Goal: Task Accomplishment & Management: Manage account settings

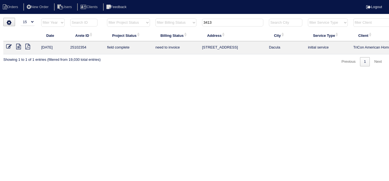
select select "15"
drag, startPoint x: 219, startPoint y: 25, endPoint x: 160, endPoint y: 1, distance: 63.9
click at [162, 18] on body "Orders New Order Users Clients Feedback Logout Orders New Order Users Clients M…" at bounding box center [194, 42] width 389 height 49
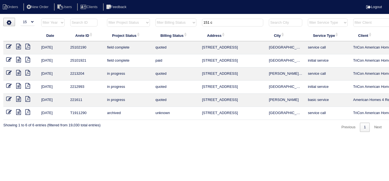
type input "151 c"
click at [12, 45] on link at bounding box center [11, 47] width 10 height 4
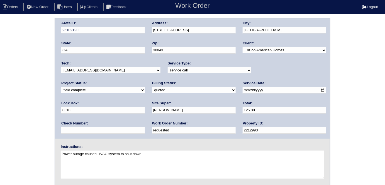
click at [152, 90] on select "need to quote quoted need to invoice invoiced paid warranty purchase order need…" at bounding box center [194, 90] width 84 height 6
click at [152, 87] on select "need to quote quoted need to invoice invoiced paid warranty purchase order need…" at bounding box center [194, 90] width 84 height 6
click at [152, 88] on select "need to quote quoted need to invoice invoiced paid warranty purchase order need…" at bounding box center [194, 90] width 84 height 6
select select "need to invoice"
click at [152, 87] on select "need to quote quoted need to invoice invoiced paid warranty purchase order need…" at bounding box center [194, 90] width 84 height 6
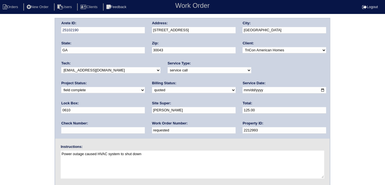
drag, startPoint x: 87, startPoint y: 130, endPoint x: 0, endPoint y: 85, distance: 97.9
click at [0, 85] on div "Arete ID: 25102190 Address: 151 Chantilly Ln City: Lawrenceville State: GA Zip:…" at bounding box center [192, 131] width 385 height 226
type input "554088"
click at [3, 82] on div "Arete ID: 25102190 Address: 151 Chantilly Ln City: Lawrenceville State: GA Zip:…" at bounding box center [192, 131] width 385 height 226
click at [3, 53] on div "Arete ID: 25102190 Address: 151 Chantilly Ln City: Lawrenceville State: GA Zip:…" at bounding box center [192, 131] width 385 height 226
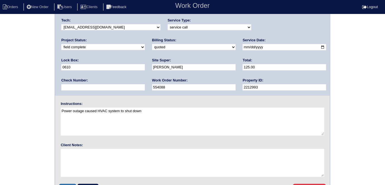
scroll to position [57, 0]
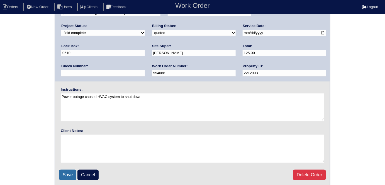
click at [62, 172] on input "Save" at bounding box center [67, 175] width 17 height 11
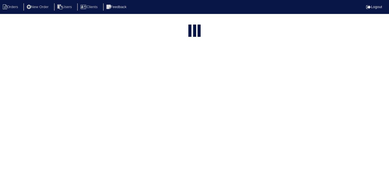
select select "15"
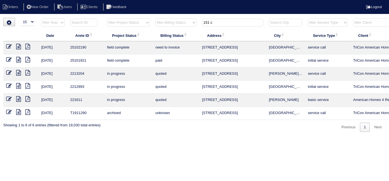
drag, startPoint x: 215, startPoint y: 24, endPoint x: 139, endPoint y: 11, distance: 77.3
click at [141, 18] on body "Orders New Order Users Clients Feedback Logout Orders New Order Users Clients M…" at bounding box center [194, 75] width 389 height 114
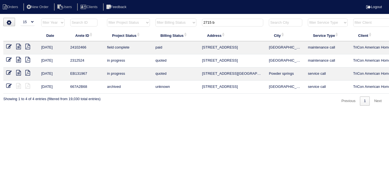
type input "2715 b"
click at [18, 44] on icon at bounding box center [18, 47] width 5 height 6
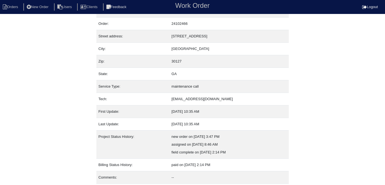
scroll to position [29, 0]
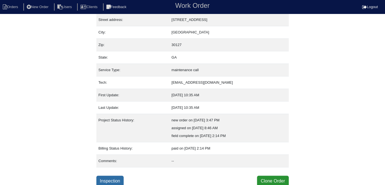
click at [122, 176] on link "Inspection" at bounding box center [110, 181] width 28 height 11
select select "0"
select select "3"
select select "Goodman"
select select "0"
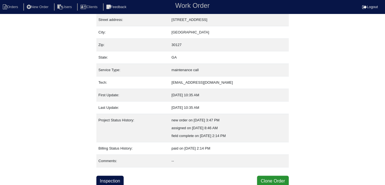
select select "0"
select select "1"
select select "0"
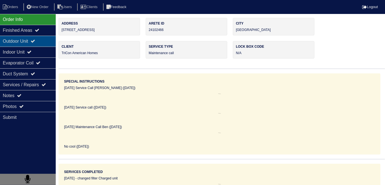
click at [29, 45] on div "Outdoor Unit" at bounding box center [28, 41] width 56 height 11
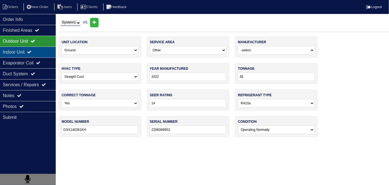
click at [25, 52] on div "Indoor Unit" at bounding box center [28, 52] width 56 height 11
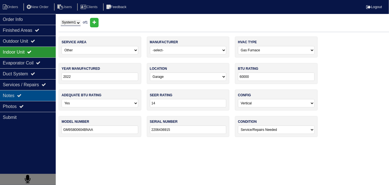
click at [25, 93] on div "Notes" at bounding box center [28, 95] width 56 height 11
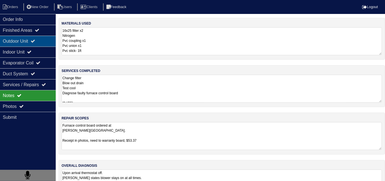
click at [30, 45] on div "Outdoor Unit" at bounding box center [28, 41] width 56 height 11
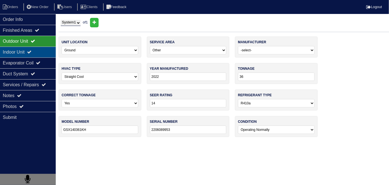
click at [28, 53] on div "Indoor Unit" at bounding box center [28, 52] width 56 height 11
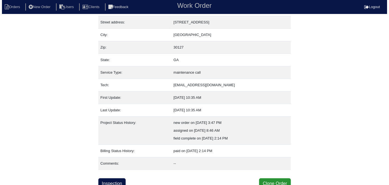
scroll to position [29, 0]
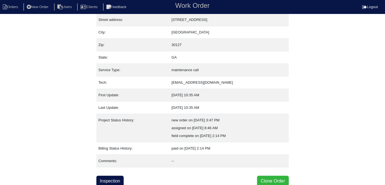
click at [266, 179] on button "Clone Order" at bounding box center [273, 181] width 32 height 11
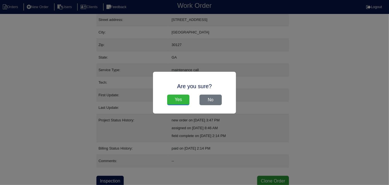
click at [184, 99] on input "Yes" at bounding box center [178, 100] width 22 height 11
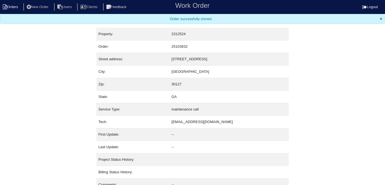
click at [10, 10] on li "Orders" at bounding box center [11, 7] width 23 height 8
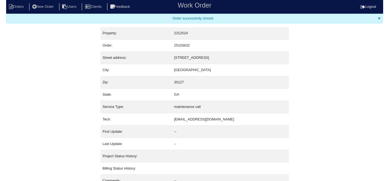
select select "15"
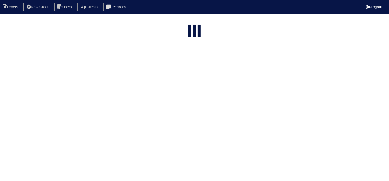
type input "2715 b"
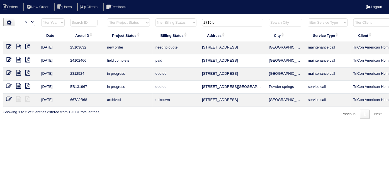
click at [8, 44] on icon at bounding box center [9, 47] width 6 height 6
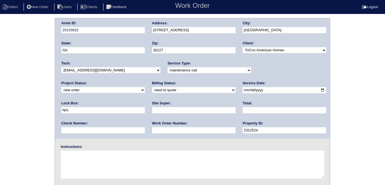
click at [168, 72] on select "-select- initial service basic service maintenance call replacement scope servi…" at bounding box center [210, 70] width 84 height 6
select select "initial service"
click at [168, 67] on select "-select- initial service basic service maintenance call replacement scope servi…" at bounding box center [210, 70] width 84 height 6
drag, startPoint x: 254, startPoint y: 90, endPoint x: 221, endPoint y: 87, distance: 32.2
click at [221, 87] on div "Arete ID: 25103632 Address: 2715 Beaver Creek Crossing City: Powder Springs Sta…" at bounding box center [192, 78] width 275 height 120
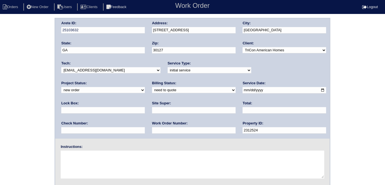
click at [152, 112] on input "text" at bounding box center [194, 110] width 84 height 6
type input "Darryl Glover"
click at [152, 129] on input "text" at bounding box center [194, 130] width 84 height 6
type input "554136"
click at [80, 157] on textarea at bounding box center [193, 165] width 264 height 28
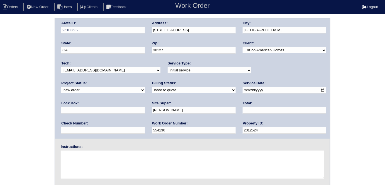
click at [72, 156] on textarea at bounding box center [193, 165] width 264 height 28
type textarea "i"
type textarea "Install smart tstats if needed"
click at [139, 29] on div "Arete ID: 25103632 Address: 2715 Beaver Creek Crossing City: Powder Springs Sta…" at bounding box center [192, 78] width 275 height 120
click at [0, 93] on div "Arete ID: 25103632 Address: 2715 Beaver Creek Crossing City: Powder Springs Sta…" at bounding box center [192, 131] width 385 height 226
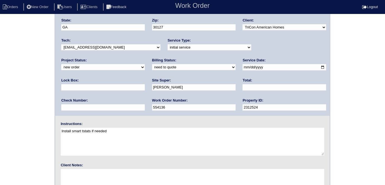
scroll to position [57, 0]
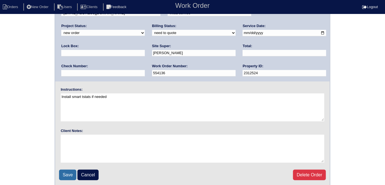
click at [61, 174] on input "Save" at bounding box center [67, 175] width 17 height 11
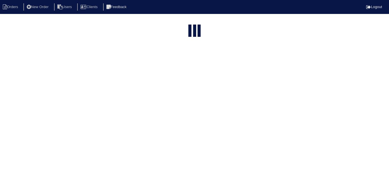
select select "15"
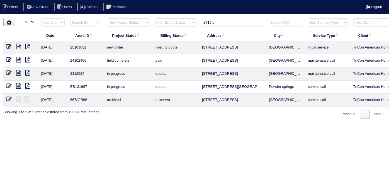
drag, startPoint x: 231, startPoint y: 20, endPoint x: 120, endPoint y: 1, distance: 112.1
click at [124, 18] on body "Orders New Order Users Clients Feedback Logout Orders New Order Users Clients M…" at bounding box center [194, 68] width 389 height 101
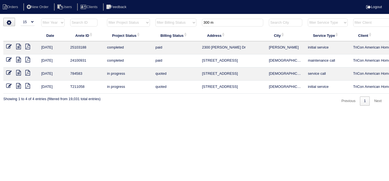
type input "300 m"
click at [19, 59] on icon at bounding box center [18, 60] width 5 height 6
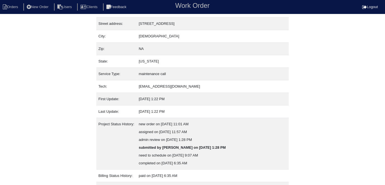
scroll to position [53, 0]
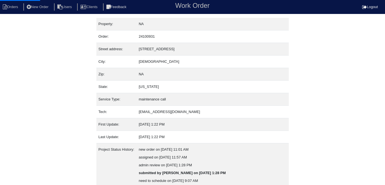
select select "0"
select select "Other"
select select "1"
select select "0"
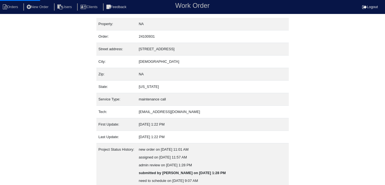
select select "1"
select select "2"
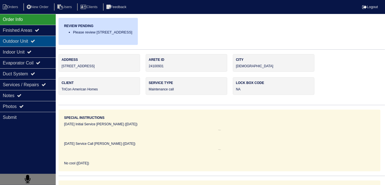
click at [29, 41] on div "Outdoor Unit" at bounding box center [28, 41] width 56 height 11
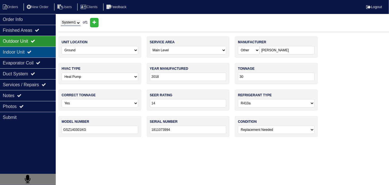
click at [29, 49] on div "Indoor Unit" at bounding box center [28, 52] width 56 height 11
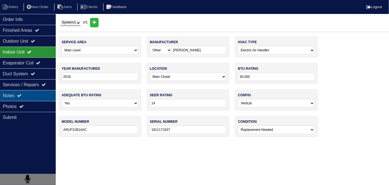
click at [39, 93] on div "Notes" at bounding box center [28, 95] width 56 height 11
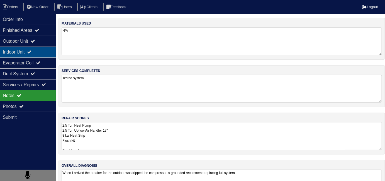
click at [38, 45] on div "Outdoor Unit" at bounding box center [28, 41] width 56 height 11
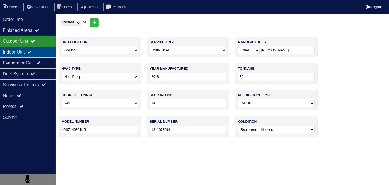
click at [32, 50] on icon at bounding box center [29, 52] width 4 height 4
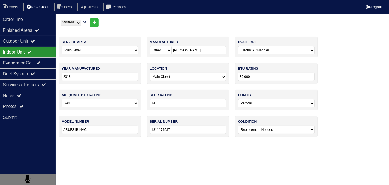
click at [44, 10] on li "New Order" at bounding box center [38, 7] width 30 height 8
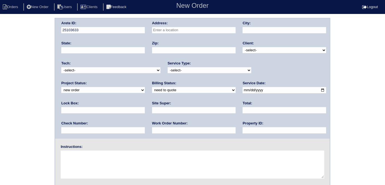
click at [173, 32] on input "text" at bounding box center [194, 30] width 84 height 6
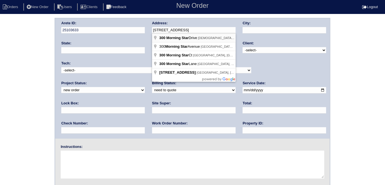
type input "300 Morning Star Dr"
type input "Temple"
type input "GA"
type input "30179"
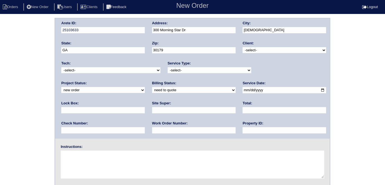
click at [261, 49] on select "-select- TriCon American Homes American Homes 4 Rent First Key Homes Zillow The…" at bounding box center [285, 50] width 84 height 6
select select "1"
click at [243, 47] on select "-select- TriCon American Homes American Homes 4 Rent First Key Homes Zillow The…" at bounding box center [285, 50] width 84 height 6
click at [191, 73] on div "Service Type: -select- initial service basic service maintenance call replaceme…" at bounding box center [210, 68] width 84 height 15
click at [188, 69] on select "-select- initial service basic service maintenance call replacement scope servi…" at bounding box center [210, 70] width 84 height 6
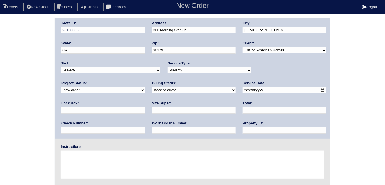
select select "initial service"
click at [168, 67] on select "-select- initial service basic service maintenance call replacement scope servi…" at bounding box center [210, 70] width 84 height 6
click at [243, 91] on input "date" at bounding box center [285, 90] width 84 height 6
type input "2025-10-01"
drag, startPoint x: 179, startPoint y: 131, endPoint x: 179, endPoint y: 128, distance: 3.4
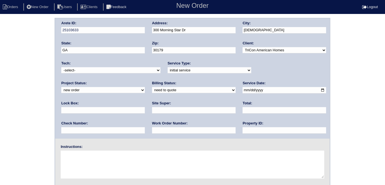
click at [243, 131] on input "text" at bounding box center [285, 130] width 84 height 6
type input "N/A"
click at [152, 109] on input "text" at bounding box center [194, 110] width 84 height 6
type input "Jacob Gaither"
click at [152, 128] on input "text" at bounding box center [194, 130] width 84 height 6
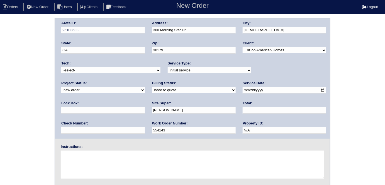
type input "554143"
click at [48, 155] on div "Arete ID: 25103633 Address: 300 Morning Star Dr City: Temple State: GA Zip: 301…" at bounding box center [192, 131] width 385 height 226
click at [68, 160] on textarea at bounding box center [193, 165] width 264 height 28
click at [124, 168] on textarea at bounding box center [193, 165] width 264 height 28
type textarea "Install smart tstats if needed"
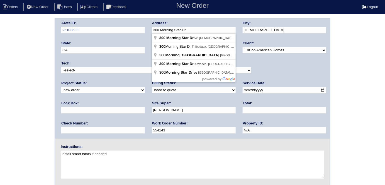
click at [123, 30] on div "Arete ID: 25103633 Address: 300 Morning Star Dr City: Temple State: GA Zip: 301…" at bounding box center [192, 78] width 275 height 120
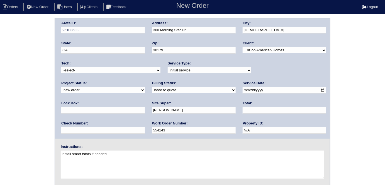
click at [9, 113] on div "Arete ID: 25103633 Address: 300 Morning Star Dr City: Temple State: GA Zip: 301…" at bounding box center [192, 131] width 385 height 226
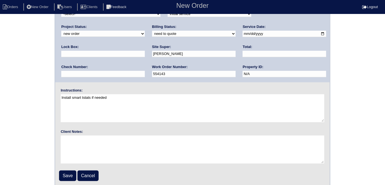
scroll to position [57, 0]
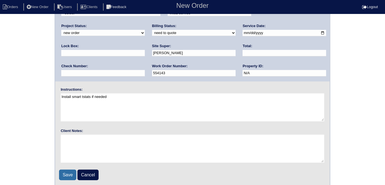
click at [61, 171] on input "Save" at bounding box center [67, 175] width 17 height 11
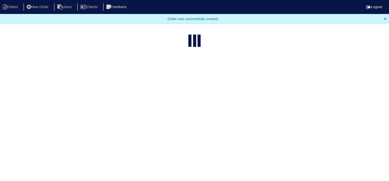
select select "15"
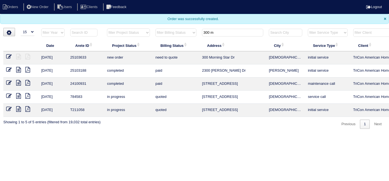
drag, startPoint x: 230, startPoint y: 31, endPoint x: 128, endPoint y: 17, distance: 102.5
click at [139, 18] on body "Orders New Order Users Clients Feedback Logout Orders New Order Users Clients M…" at bounding box center [194, 64] width 389 height 129
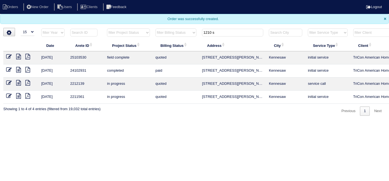
type input "1210 s"
click at [8, 56] on icon at bounding box center [9, 57] width 6 height 6
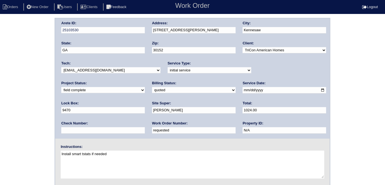
click at [152, 90] on select "need to quote quoted need to invoice invoiced paid warranty purchase order need…" at bounding box center [194, 90] width 84 height 6
select select "need to invoice"
click at [152, 87] on select "need to quote quoted need to invoice invoiced paid warranty purchase order need…" at bounding box center [194, 90] width 84 height 6
drag, startPoint x: 87, startPoint y: 132, endPoint x: 0, endPoint y: 94, distance: 95.0
click at [0, 110] on div "Arete ID: 25103530 Address: [STREET_ADDRESS][PERSON_NAME] City: [GEOGRAPHIC_DAT…" at bounding box center [192, 131] width 385 height 226
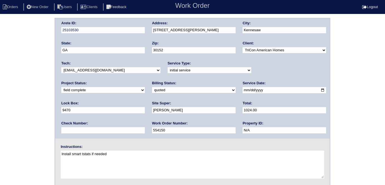
type input "554150"
click at [0, 88] on div "Arete ID: 25103530 Address: [STREET_ADDRESS][PERSON_NAME] City: [GEOGRAPHIC_DAT…" at bounding box center [192, 131] width 385 height 226
click at [0, 123] on div "Arete ID: 25103530 Address: [STREET_ADDRESS][PERSON_NAME] City: [GEOGRAPHIC_DAT…" at bounding box center [192, 131] width 385 height 226
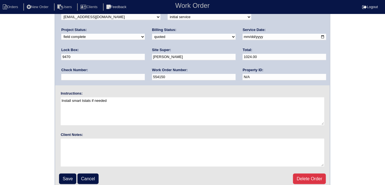
scroll to position [57, 0]
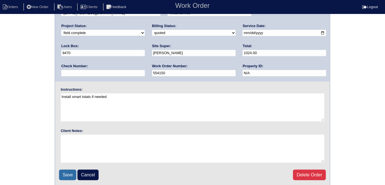
click at [61, 173] on input "Save" at bounding box center [67, 175] width 17 height 11
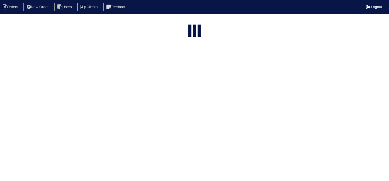
select select "15"
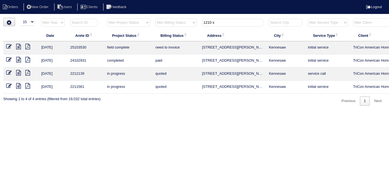
drag, startPoint x: 225, startPoint y: 25, endPoint x: 167, endPoint y: 13, distance: 59.0
click at [167, 18] on body "Orders New Order Users Clients Feedback Logout Orders New Order Users Clients M…" at bounding box center [194, 62] width 389 height 88
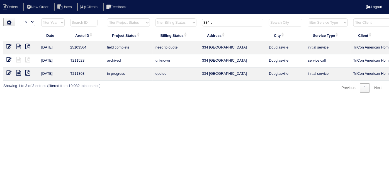
type input "334 b"
click at [21, 47] on icon at bounding box center [18, 47] width 5 height 6
click at [8, 45] on icon at bounding box center [9, 47] width 6 height 6
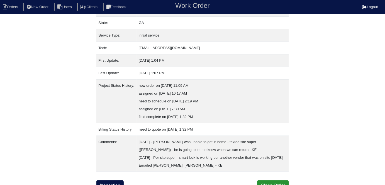
scroll to position [68, 0]
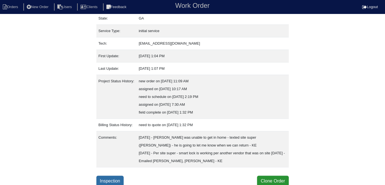
click at [107, 178] on link "Inspection" at bounding box center [110, 181] width 28 height 11
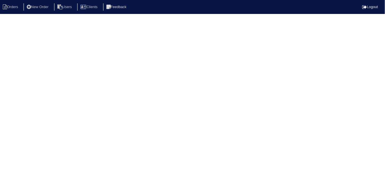
select select "0"
select select "[PERSON_NAME]"
select select "0"
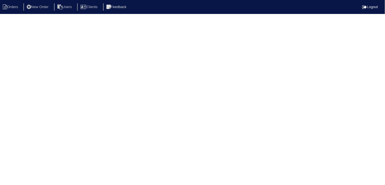
select select "1"
select select "0"
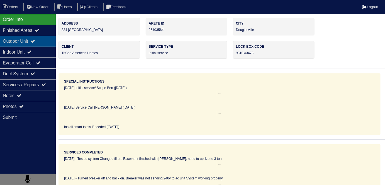
click at [35, 40] on icon at bounding box center [33, 41] width 4 height 4
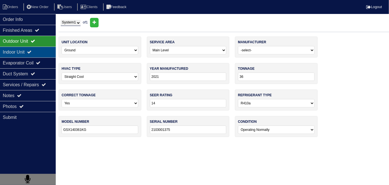
click at [34, 49] on div "Indoor Unit" at bounding box center [28, 52] width 56 height 11
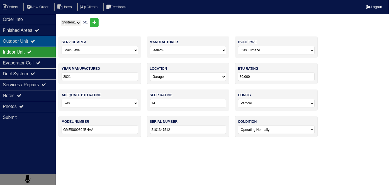
click at [29, 39] on div "Outdoor Unit" at bounding box center [28, 41] width 56 height 11
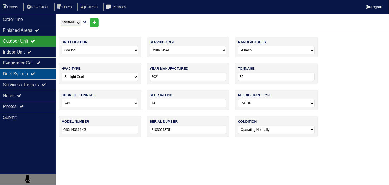
click at [25, 73] on div "Duct System" at bounding box center [28, 73] width 56 height 11
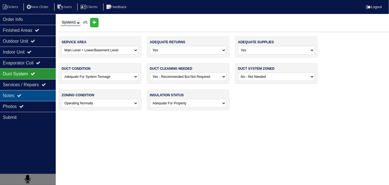
click at [19, 95] on icon at bounding box center [19, 95] width 4 height 4
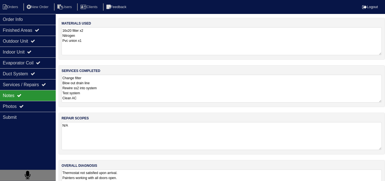
click at [185, 104] on div "services completed Change filter Blow out drain line Rewire ss2 into system Tes…" at bounding box center [222, 86] width 327 height 42
click at [196, 97] on textarea "Change filter Blow out drain line Rewire ss2 into system Test system Clean AC" at bounding box center [222, 89] width 321 height 28
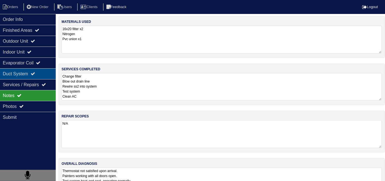
click at [35, 73] on icon at bounding box center [33, 73] width 4 height 4
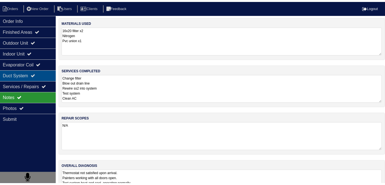
scroll to position [0, 0]
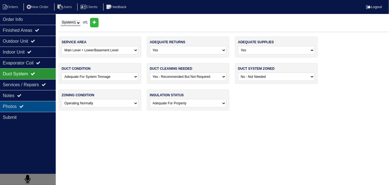
click at [27, 106] on div "Photos" at bounding box center [28, 106] width 56 height 11
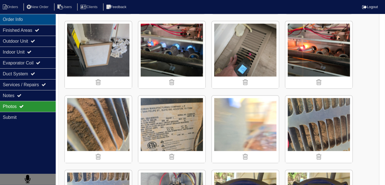
scroll to position [380, 0]
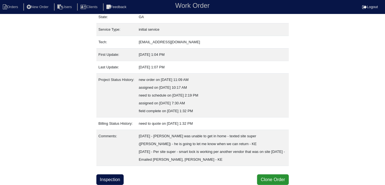
scroll to position [68, 0]
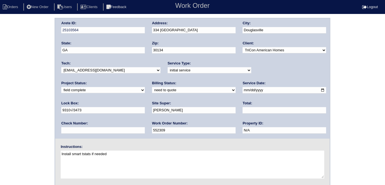
click at [152, 87] on select "need to quote quoted need to invoice invoiced paid warranty purchase order need…" at bounding box center [194, 90] width 84 height 6
select select "quoted"
click at [152, 87] on select "need to quote quoted need to invoice invoiced paid warranty purchase order need…" at bounding box center [194, 90] width 84 height 6
click at [243, 110] on input "text" at bounding box center [285, 110] width 84 height 6
type input "660.00"
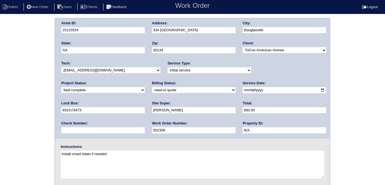
click at [0, 74] on div "Arete ID: 25103564 Address: [GEOGRAPHIC_DATA] City: [GEOGRAPHIC_DATA] State: [G…" at bounding box center [192, 131] width 385 height 226
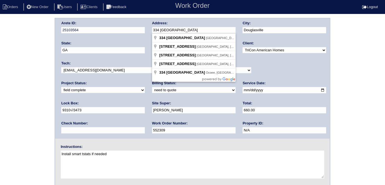
drag, startPoint x: 204, startPoint y: 28, endPoint x: 149, endPoint y: 29, distance: 54.1
click at [149, 29] on div "Arete ID: 25103564 Address: [GEOGRAPHIC_DATA] City: [GEOGRAPHIC_DATA] State: [G…" at bounding box center [192, 78] width 275 height 120
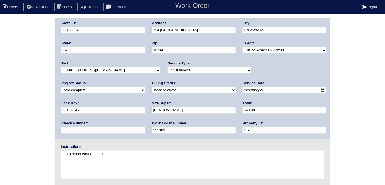
click at [1, 112] on div "Arete ID: 25103564 Address: [GEOGRAPHIC_DATA] City: [GEOGRAPHIC_DATA] State: [G…" at bounding box center [192, 131] width 385 height 226
click at [26, 58] on div "Arete ID: 25103564 Address: [GEOGRAPHIC_DATA] City: [GEOGRAPHIC_DATA] State: [G…" at bounding box center [192, 131] width 385 height 226
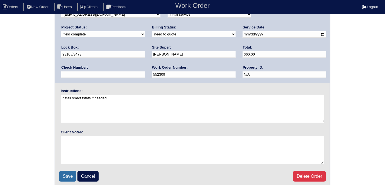
scroll to position [57, 0]
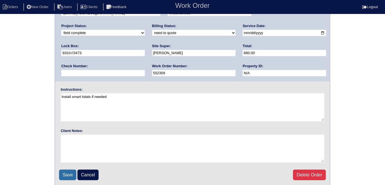
click at [67, 172] on input "Save" at bounding box center [67, 175] width 17 height 11
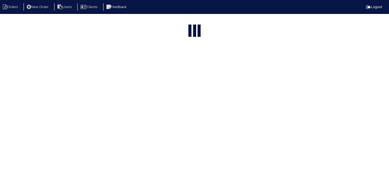
select select "15"
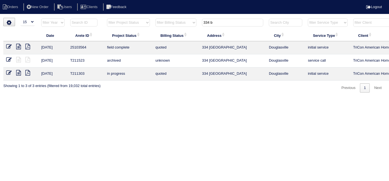
drag, startPoint x: 228, startPoint y: 20, endPoint x: 71, endPoint y: -22, distance: 162.4
click at [71, 0] on html "Orders New Order Users Clients Feedback Logout Orders New Order Users Clients M…" at bounding box center [194, 49] width 389 height 98
type input "1318"
click at [17, 47] on icon at bounding box center [18, 47] width 5 height 6
click at [8, 47] on icon at bounding box center [9, 47] width 6 height 6
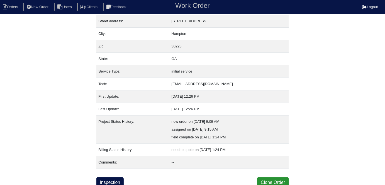
scroll to position [29, 0]
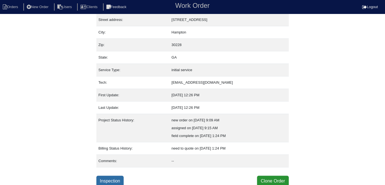
click at [120, 178] on link "Inspection" at bounding box center [110, 181] width 28 height 11
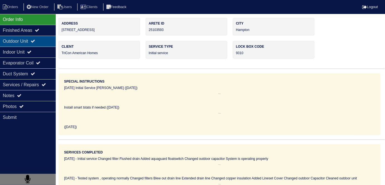
click at [33, 43] on div "Outdoor Unit" at bounding box center [28, 41] width 56 height 11
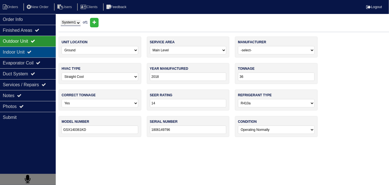
click at [26, 50] on div "Indoor Unit" at bounding box center [28, 52] width 56 height 11
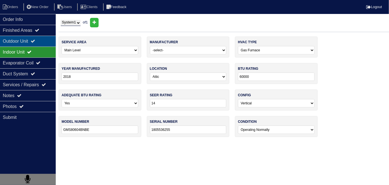
click at [27, 43] on div "Outdoor Unit" at bounding box center [28, 41] width 56 height 11
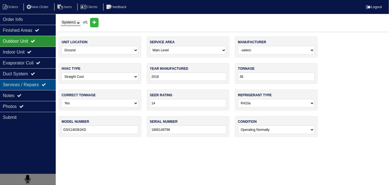
drag, startPoint x: 35, startPoint y: 76, endPoint x: 34, endPoint y: 86, distance: 9.8
click at [35, 76] on div "Duct System" at bounding box center [28, 73] width 56 height 11
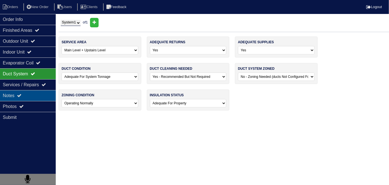
click at [33, 96] on div "Notes" at bounding box center [28, 95] width 56 height 11
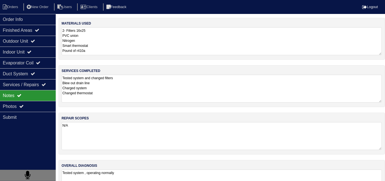
click at [173, 94] on textarea "Tested system and changed filters Blew out drain line Charged system Changed th…" at bounding box center [222, 89] width 321 height 28
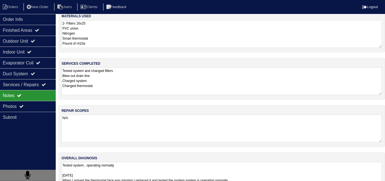
scroll to position [25, 0]
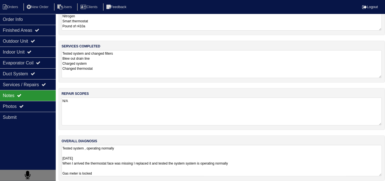
click at [202, 169] on textarea "Tested system , operating normally 10-01-25 When I arrived the thermostat face …" at bounding box center [222, 160] width 321 height 31
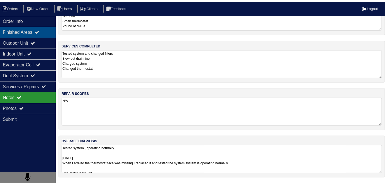
scroll to position [0, 0]
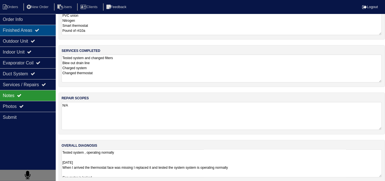
click at [28, 33] on div "Finished Areas" at bounding box center [28, 30] width 56 height 11
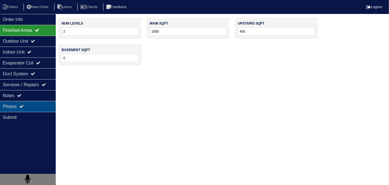
click at [35, 103] on div "Photos" at bounding box center [28, 106] width 56 height 11
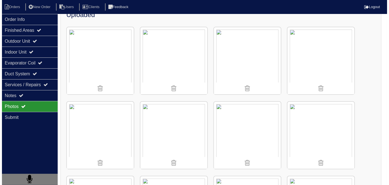
scroll to position [76, 0]
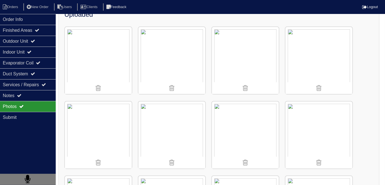
click at [302, 44] on img at bounding box center [319, 60] width 67 height 67
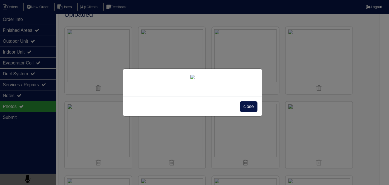
scroll to position [32, 0]
click at [242, 112] on span "close" at bounding box center [249, 106] width 18 height 11
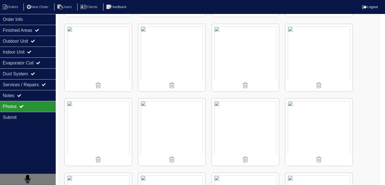
scroll to position [228, 0]
click at [252, 118] on img at bounding box center [245, 131] width 67 height 67
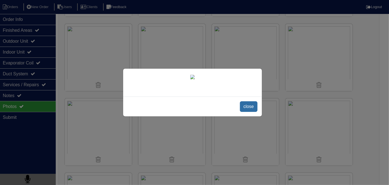
click at [246, 112] on span "close" at bounding box center [249, 106] width 18 height 11
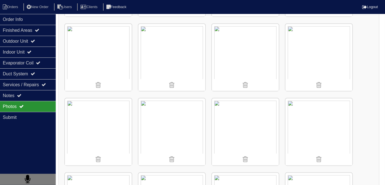
scroll to position [29, 0]
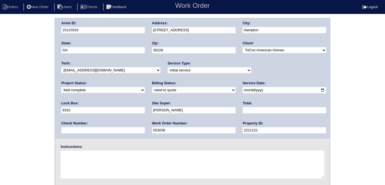
click at [152, 91] on select "need to quote quoted need to invoice invoiced paid warranty purchase order need…" at bounding box center [194, 90] width 84 height 6
select select "quoted"
click at [152, 87] on select "need to quote quoted need to invoice invoiced paid warranty purchase order need…" at bounding box center [194, 90] width 84 height 6
click at [243, 111] on input "text" at bounding box center [285, 110] width 84 height 6
type input "794.00"
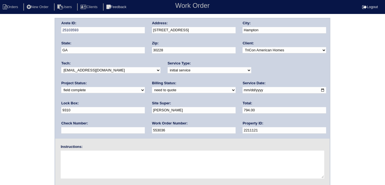
click at [6, 123] on div "Arete ID: 25103593 Address: [STREET_ADDRESS] City: [GEOGRAPHIC_DATA] State: [GE…" at bounding box center [192, 131] width 385 height 226
drag, startPoint x: 201, startPoint y: 33, endPoint x: 150, endPoint y: 33, distance: 50.8
click at [150, 33] on div "Arete ID: 25103593 Address: [STREET_ADDRESS] City: [GEOGRAPHIC_DATA] State: [GE…" at bounding box center [192, 78] width 275 height 120
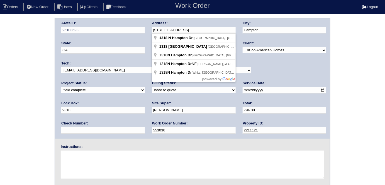
click at [34, 88] on div "Arete ID: 25103593 Address: [STREET_ADDRESS] City: [GEOGRAPHIC_DATA] State: [GE…" at bounding box center [192, 131] width 385 height 226
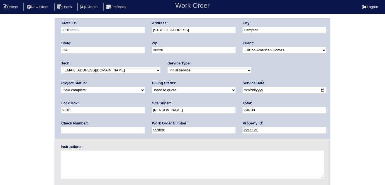
click at [4, 85] on div "Arete ID: 25103593 Address: [STREET_ADDRESS] City: [GEOGRAPHIC_DATA] State: [GE…" at bounding box center [192, 131] width 385 height 226
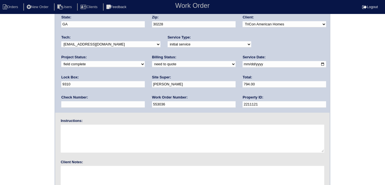
scroll to position [57, 0]
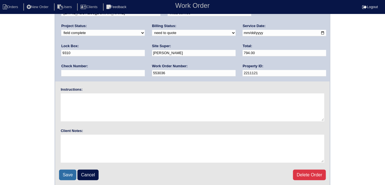
click at [69, 171] on input "Save" at bounding box center [67, 175] width 17 height 11
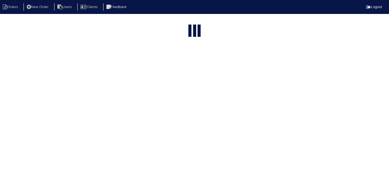
select select "15"
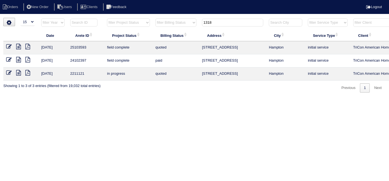
drag, startPoint x: 230, startPoint y: 23, endPoint x: 103, endPoint y: 16, distance: 127.1
click at [115, 18] on tr "filter Year -- Any Year -- 2025 2024 2023 2022 2021 2020 2019 filter Project St…" at bounding box center [244, 23] width 483 height 11
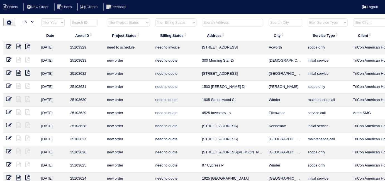
click at [224, 23] on input "text" at bounding box center [232, 23] width 61 height 8
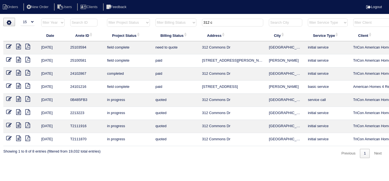
type input "312 c"
click at [18, 47] on icon at bounding box center [18, 47] width 5 height 6
click at [9, 46] on icon at bounding box center [9, 47] width 6 height 6
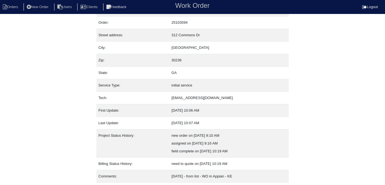
scroll to position [29, 0]
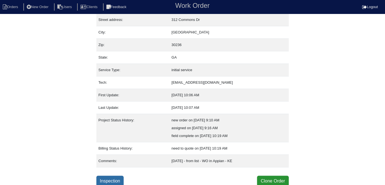
click at [117, 179] on link "Inspection" at bounding box center [110, 181] width 28 height 11
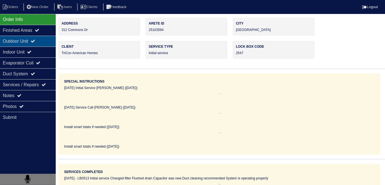
click at [35, 40] on icon at bounding box center [33, 41] width 4 height 4
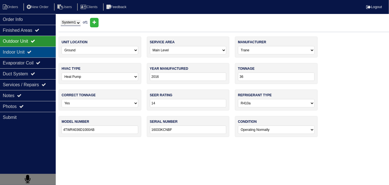
click at [31, 49] on div "Indoor Unit" at bounding box center [28, 52] width 56 height 11
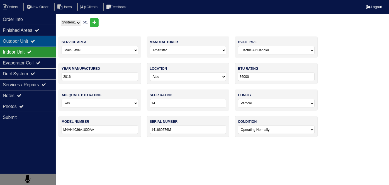
click at [31, 37] on div "Outdoor Unit" at bounding box center [28, 41] width 56 height 11
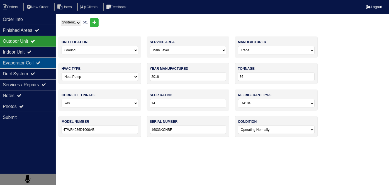
drag, startPoint x: 30, startPoint y: 55, endPoint x: 29, endPoint y: 59, distance: 4.5
click at [30, 55] on div "Indoor Unit" at bounding box center [28, 52] width 56 height 11
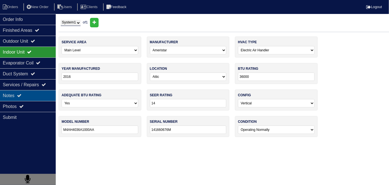
click at [30, 90] on div "Notes" at bounding box center [28, 95] width 56 height 11
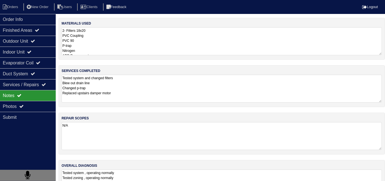
click at [176, 93] on textarea "Tested system and changed filters Blew out drain line Changed p-trap Replaced u…" at bounding box center [222, 89] width 321 height 28
click at [96, 41] on textarea "2- Filters 18x20 PVC Coupling PVC 90 P-trap Nitrogen ARD Damper motor" at bounding box center [222, 41] width 321 height 28
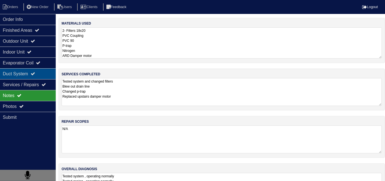
click at [20, 74] on div "Duct System" at bounding box center [28, 73] width 56 height 11
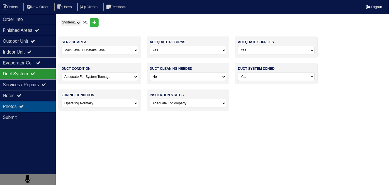
click at [23, 104] on icon at bounding box center [21, 106] width 4 height 4
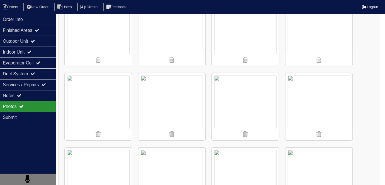
scroll to position [254, 0]
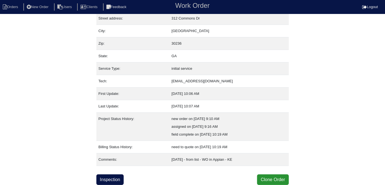
scroll to position [29, 0]
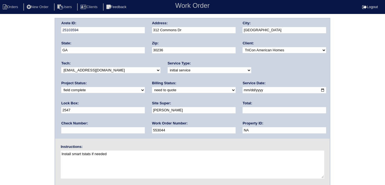
click at [152, 91] on select "need to quote quoted need to invoice invoiced paid warranty purchase order need…" at bounding box center [194, 90] width 84 height 6
select select "quoted"
click at [152, 87] on select "need to quote quoted need to invoice invoiced paid warranty purchase order need…" at bounding box center [194, 90] width 84 height 6
click at [243, 108] on input "text" at bounding box center [285, 110] width 84 height 6
type input "640.00"
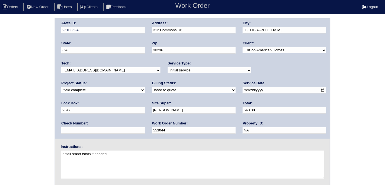
click at [21, 82] on div "Arete ID: 25103594 Address: 312 Commons Dr City: Jonesboro State: GA Zip: 30236…" at bounding box center [192, 131] width 385 height 226
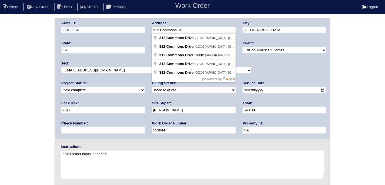
drag, startPoint x: 188, startPoint y: 31, endPoint x: 147, endPoint y: 31, distance: 40.7
click at [147, 31] on div "Arete ID: 25103594 Address: 312 Commons Dr City: Jonesboro State: GA Zip: 30236…" at bounding box center [192, 78] width 275 height 120
click at [41, 120] on div "Arete ID: 25103594 Address: 312 Commons Dr City: Jonesboro State: GA Zip: 30236…" at bounding box center [192, 131] width 385 height 226
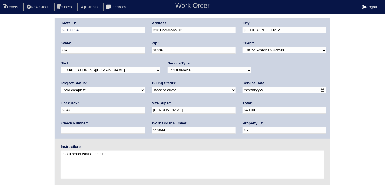
click at [47, 104] on div "Arete ID: 25103594 Address: 312 Commons Dr City: Jonesboro State: GA Zip: 30236…" at bounding box center [192, 131] width 385 height 226
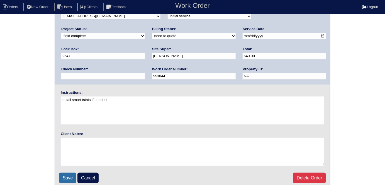
scroll to position [57, 0]
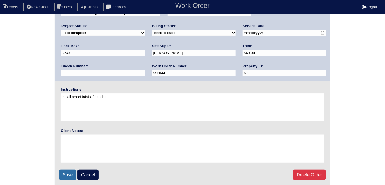
drag, startPoint x: 64, startPoint y: 175, endPoint x: 64, endPoint y: 169, distance: 5.9
click at [64, 175] on input "Save" at bounding box center [67, 175] width 17 height 11
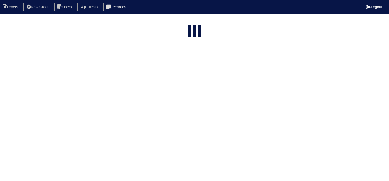
select select "15"
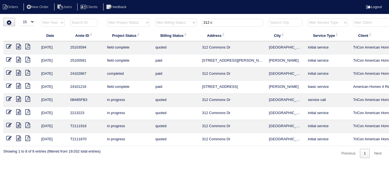
drag, startPoint x: 227, startPoint y: 25, endPoint x: 164, endPoint y: 13, distance: 63.5
click at [165, 15] on html "Orders New Order Users Clients Feedback Logout Orders New Order Users Clients M…" at bounding box center [194, 82] width 389 height 164
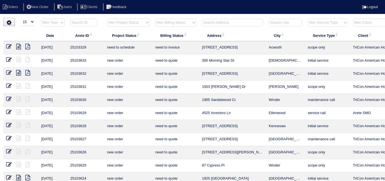
click at [142, 23] on select "filter Project Status -- Any Project Status -- new order assigned in progress f…" at bounding box center [128, 22] width 43 height 8
click at [107, 18] on select "filter Project Status -- Any Project Status -- new order assigned in progress f…" at bounding box center [128, 22] width 43 height 8
select select "field complete"
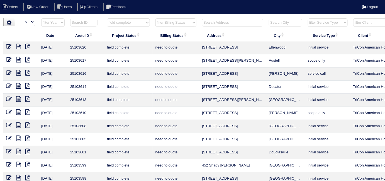
click at [165, 23] on select "filter Billing Status -- Any Billing Status -- need to quote quoted need to inv…" at bounding box center [176, 22] width 41 height 8
select select "need to quote"
click at [156, 18] on select "filter Billing Status -- Any Billing Status -- need to quote quoted need to inv…" at bounding box center [176, 22] width 41 height 8
select select "field complete"
select select "need to quote"
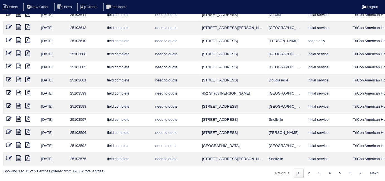
scroll to position [73, 0]
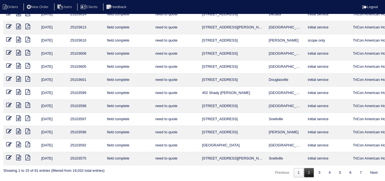
click at [307, 170] on link "2" at bounding box center [310, 172] width 10 height 9
select select "field complete"
select select "need to quote"
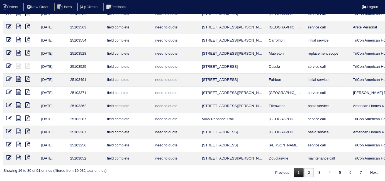
click at [296, 170] on link "1" at bounding box center [299, 172] width 10 height 9
select select "field complete"
select select "need to quote"
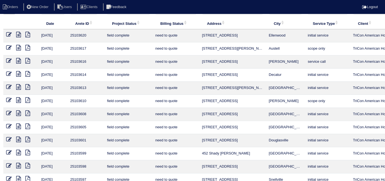
scroll to position [0, 0]
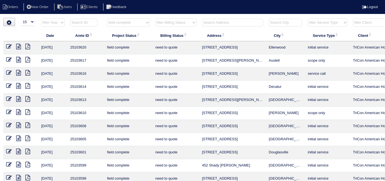
click at [184, 8] on ul "Orders New Order Users Clients Feedback" at bounding box center [192, 7] width 385 height 8
click at [18, 86] on icon at bounding box center [18, 86] width 5 height 6
click at [18, 98] on icon at bounding box center [18, 99] width 5 height 6
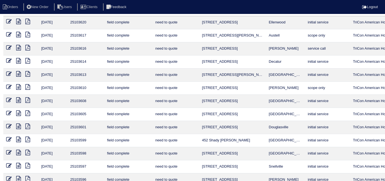
click at [18, 100] on icon at bounding box center [18, 100] width 5 height 6
click at [19, 112] on icon at bounding box center [18, 113] width 5 height 6
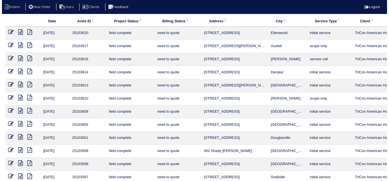
scroll to position [0, 0]
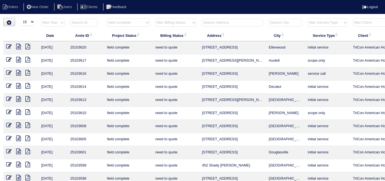
click at [118, 23] on select "filter Project Status -- Any Project Status -- new order assigned in progress f…" at bounding box center [128, 22] width 43 height 8
click at [117, 22] on select "filter Project Status -- Any Project Status -- new order assigned in progress f…" at bounding box center [128, 22] width 43 height 8
select select
click at [107, 18] on select "filter Project Status -- Any Project Status -- new order assigned in progress f…" at bounding box center [128, 22] width 43 height 8
select select "need to quote"
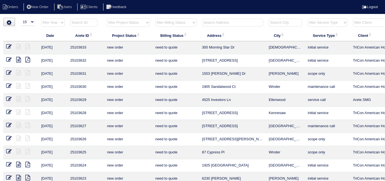
click at [162, 24] on select "filter Billing Status -- Any Billing Status -- need to quote quoted need to inv…" at bounding box center [176, 22] width 41 height 8
select select
click at [156, 18] on select "filter Billing Status -- Any Billing Status -- need to quote quoted need to inv…" at bounding box center [176, 22] width 41 height 8
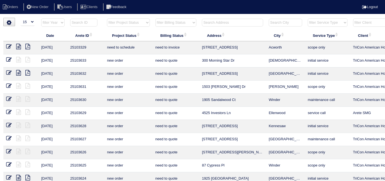
click at [215, 23] on input "text" at bounding box center [232, 23] width 61 height 8
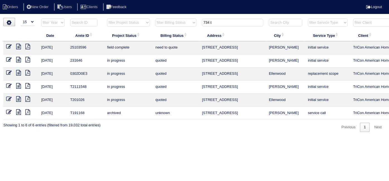
type input "734 t"
click at [20, 48] on icon at bounding box center [18, 47] width 5 height 6
click at [8, 47] on icon at bounding box center [9, 47] width 6 height 6
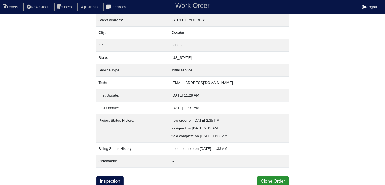
scroll to position [29, 0]
click at [115, 177] on link "Inspection" at bounding box center [110, 181] width 28 height 11
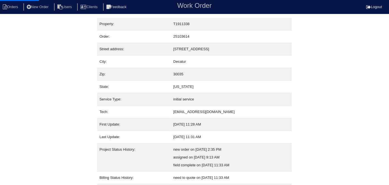
select select "0"
select select "Trane"
select select "0"
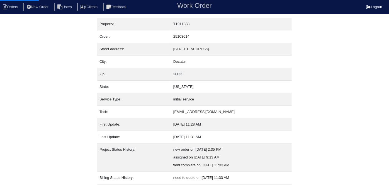
select select "1"
select select "0"
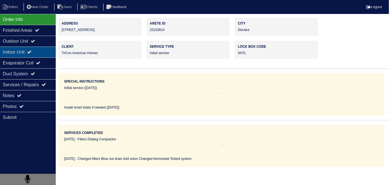
drag, startPoint x: 27, startPoint y: 49, endPoint x: 20, endPoint y: 50, distance: 7.1
click at [21, 45] on div "Outdoor Unit" at bounding box center [28, 41] width 56 height 11
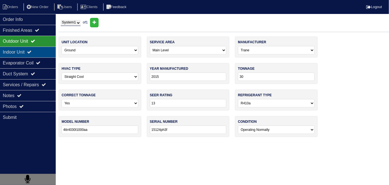
click at [20, 50] on div "Indoor Unit" at bounding box center [28, 52] width 56 height 11
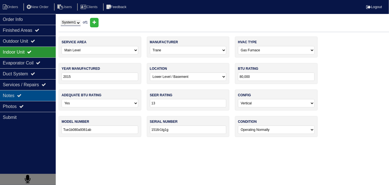
click at [13, 96] on div "Notes" at bounding box center [28, 95] width 56 height 11
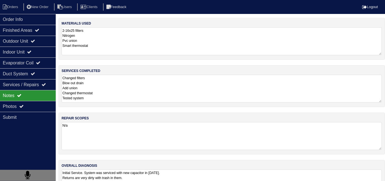
click at [139, 99] on textarea "Changed filters Blow out drain Add union Changed thermostat Tested system" at bounding box center [222, 89] width 321 height 28
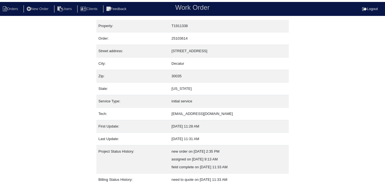
scroll to position [29, 0]
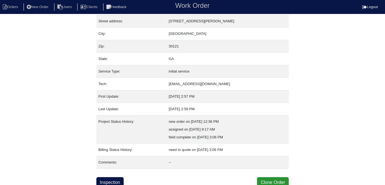
scroll to position [29, 0]
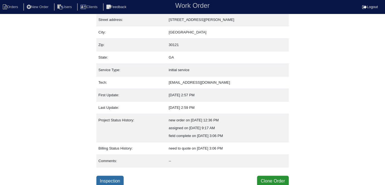
click at [106, 177] on link "Inspection" at bounding box center [110, 181] width 28 height 11
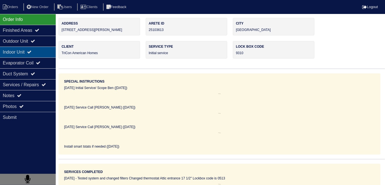
click at [34, 47] on div "Indoor Unit" at bounding box center [28, 52] width 56 height 11
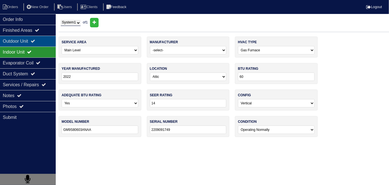
click at [30, 42] on div "Outdoor Unit" at bounding box center [28, 41] width 56 height 11
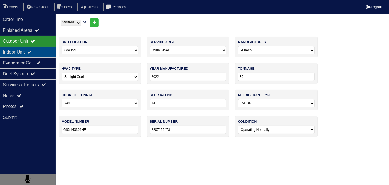
click at [28, 49] on div "Indoor Unit" at bounding box center [28, 52] width 56 height 11
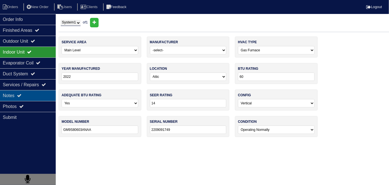
click at [35, 98] on div "Notes" at bounding box center [28, 95] width 56 height 11
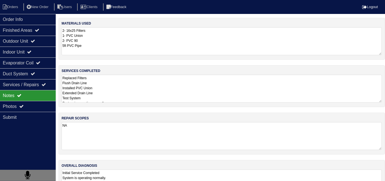
click at [136, 98] on textarea "Replaced Filters Flush Drain Line Installed PVC Union Extended Drain Line Test …" at bounding box center [222, 89] width 321 height 28
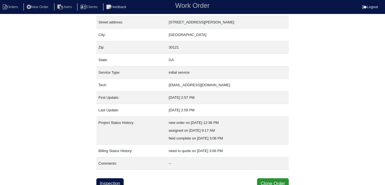
scroll to position [29, 0]
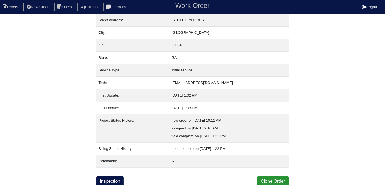
scroll to position [29, 0]
drag, startPoint x: 107, startPoint y: 172, endPoint x: 107, endPoint y: 175, distance: 3.7
click at [107, 172] on div "Property: 221630 Order: 25103608 Street address: [STREET_ADDRESS] City: [GEOGRA…" at bounding box center [192, 88] width 193 height 198
click at [107, 178] on link "Inspection" at bounding box center [110, 181] width 28 height 11
click at [109, 176] on link "Inspection" at bounding box center [110, 181] width 28 height 11
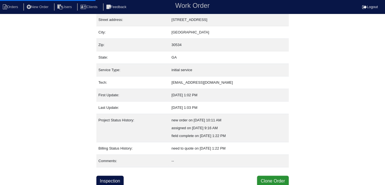
select select "0"
select select "[PERSON_NAME]"
select select "0"
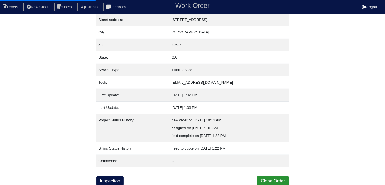
select select "0"
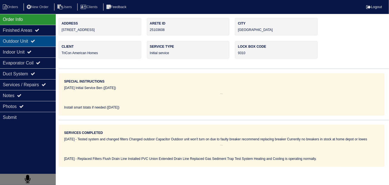
click at [35, 45] on div "Outdoor Unit" at bounding box center [28, 41] width 56 height 11
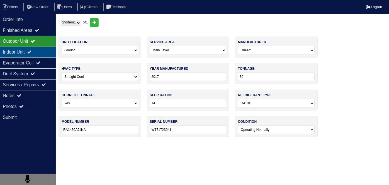
click at [35, 49] on div "Indoor Unit" at bounding box center [28, 52] width 56 height 11
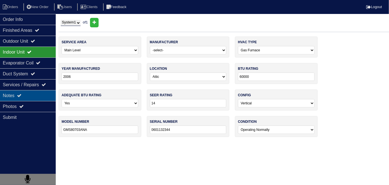
click at [39, 100] on div "Notes" at bounding box center [28, 95] width 56 height 11
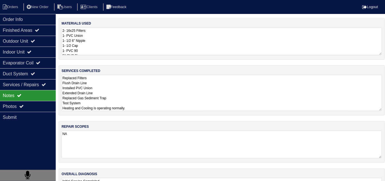
click at [146, 100] on textarea "Replaced Filters Flush Drain Line Installed PVC Union Extended Drain Line Repla…" at bounding box center [222, 93] width 321 height 36
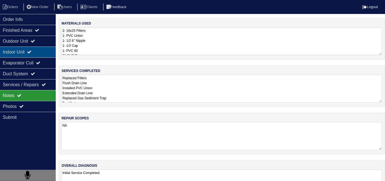
click at [26, 57] on div "Indoor Unit" at bounding box center [28, 52] width 56 height 11
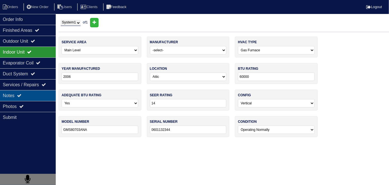
click at [37, 95] on div "Notes" at bounding box center [28, 95] width 56 height 11
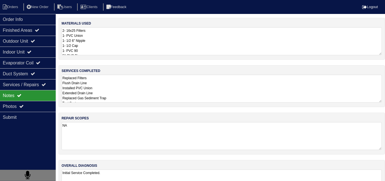
click at [138, 93] on textarea "Replaced Filters Flush Drain Line Installed PVC Union Extended Drain Line Repla…" at bounding box center [222, 89] width 321 height 28
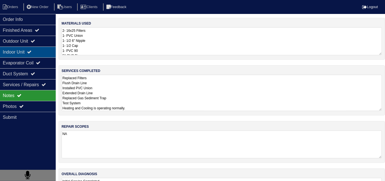
click at [20, 55] on div "Indoor Unit" at bounding box center [28, 52] width 56 height 11
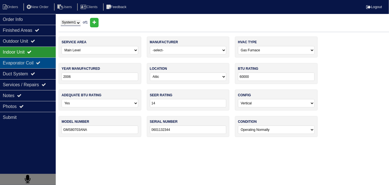
click at [20, 64] on div "Evaporator Coil" at bounding box center [28, 62] width 56 height 11
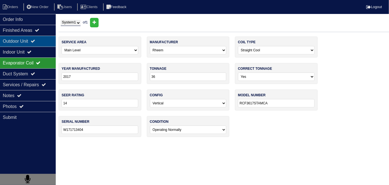
click at [26, 42] on div "Outdoor Unit" at bounding box center [28, 41] width 56 height 11
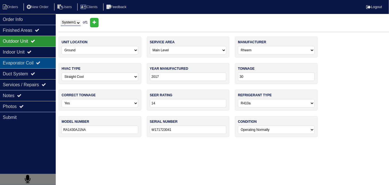
click at [27, 62] on div "Evaporator Coil" at bounding box center [28, 62] width 56 height 11
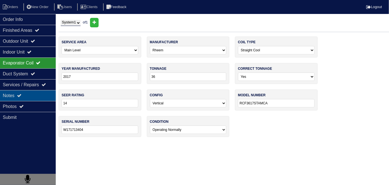
click at [28, 99] on div "Notes" at bounding box center [28, 95] width 56 height 11
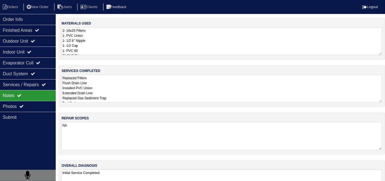
click at [106, 93] on textarea "Replaced Filters Flush Drain Line Installed PVC Union Extended Drain Line Repla…" at bounding box center [222, 89] width 321 height 28
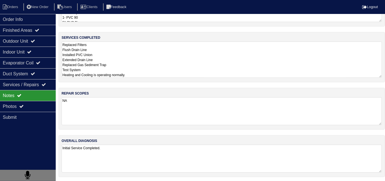
scroll to position [25, 0]
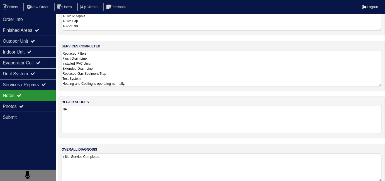
click at [209, 153] on textarea "Initial Service Completed." at bounding box center [222, 167] width 321 height 28
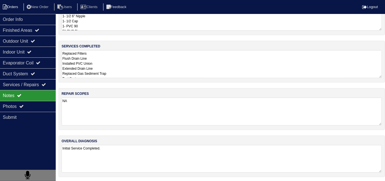
scroll to position [0, 0]
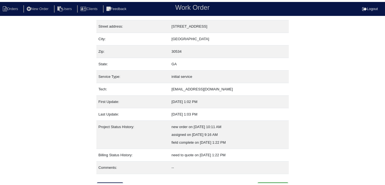
scroll to position [29, 0]
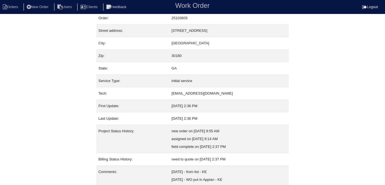
scroll to position [37, 0]
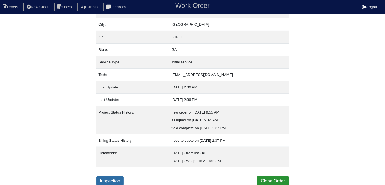
click at [114, 179] on link "Inspection" at bounding box center [110, 181] width 28 height 11
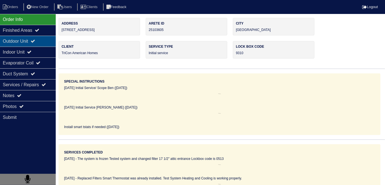
click at [23, 40] on div "Outdoor Unit" at bounding box center [28, 41] width 56 height 11
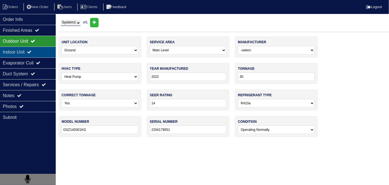
drag, startPoint x: 28, startPoint y: 49, endPoint x: 21, endPoint y: 60, distance: 12.8
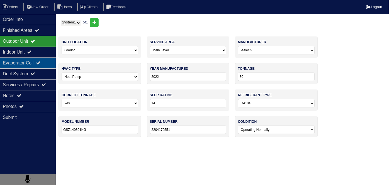
click at [28, 49] on div "Indoor Unit" at bounding box center [28, 52] width 56 height 11
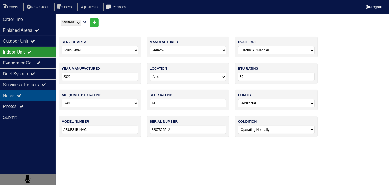
click at [19, 90] on div "Notes" at bounding box center [28, 95] width 56 height 11
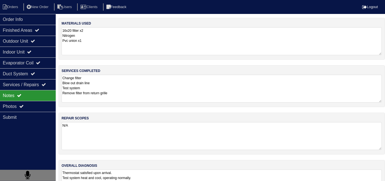
click at [145, 87] on textarea "Change filter Blow out drain line Test system Remove filter from return grille" at bounding box center [222, 89] width 321 height 28
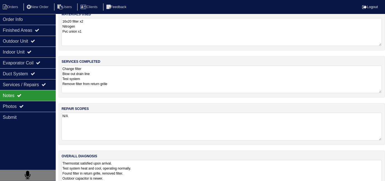
scroll to position [25, 0]
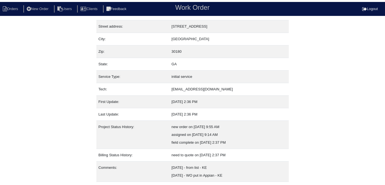
scroll to position [37, 0]
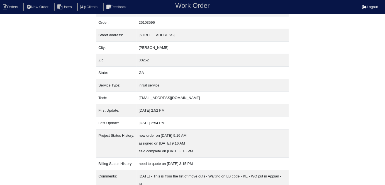
scroll to position [37, 0]
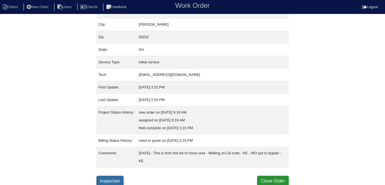
click at [107, 179] on link "Inspection" at bounding box center [110, 181] width 28 height 11
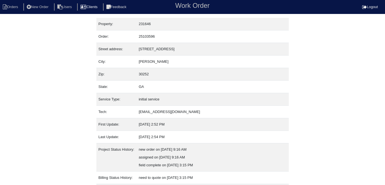
select select "0"
select select "3"
select select "[PERSON_NAME]"
select select "1"
select select "0"
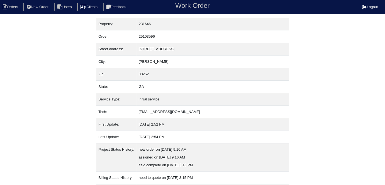
select select "1"
select select "0"
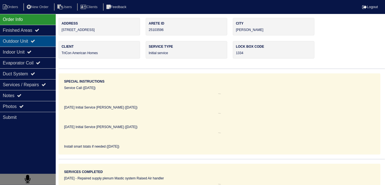
drag, startPoint x: 23, startPoint y: 40, endPoint x: 23, endPoint y: 44, distance: 4.5
click at [23, 40] on div "Outdoor Unit" at bounding box center [28, 41] width 56 height 11
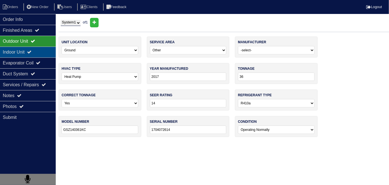
click at [23, 50] on div "Indoor Unit" at bounding box center [28, 52] width 56 height 11
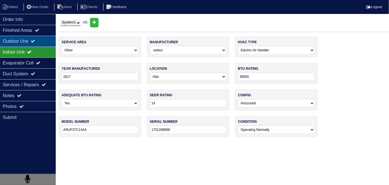
click at [19, 42] on div "Outdoor Unit" at bounding box center [28, 41] width 56 height 11
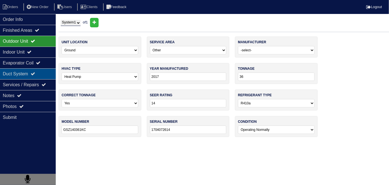
click at [7, 71] on div "Duct System" at bounding box center [28, 73] width 56 height 11
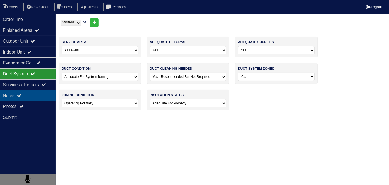
click at [11, 94] on div "Notes" at bounding box center [28, 95] width 56 height 11
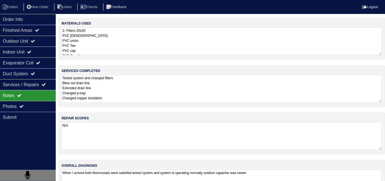
click at [173, 93] on textarea "Tested system and changed filters Blew out drain line Extended drain line Chang…" at bounding box center [222, 89] width 321 height 28
click at [111, 49] on textarea "2- Filters 20x20 PVC male PVC union PVC Tee PVC cap PVC Coupling PVC 90 P-trap …" at bounding box center [222, 41] width 321 height 28
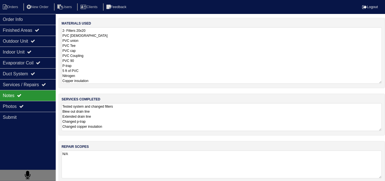
click at [126, 118] on div "materials used 2- Filters 20x20 PVC male PVC union PVC Tee PVC cap PVC Coupling…" at bounding box center [222, 127] width 327 height 218
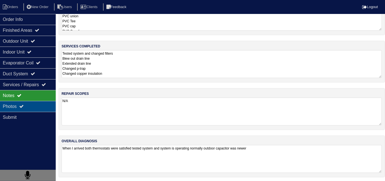
click at [38, 108] on div "Photos" at bounding box center [28, 106] width 56 height 11
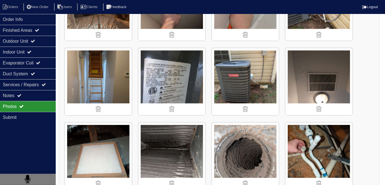
scroll to position [278, 0]
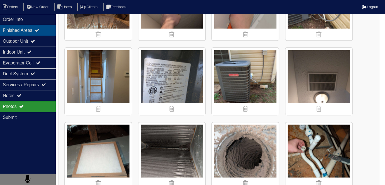
click at [32, 25] on div "Finished Areas" at bounding box center [28, 30] width 56 height 11
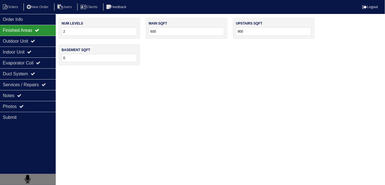
scroll to position [0, 0]
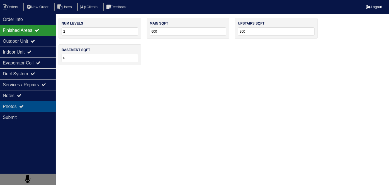
click at [35, 106] on div "Photos" at bounding box center [28, 106] width 56 height 11
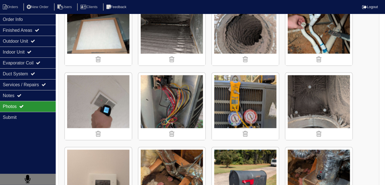
scroll to position [396, 0]
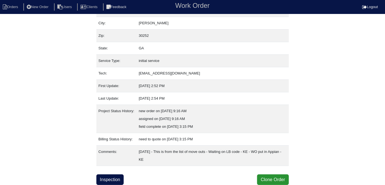
scroll to position [37, 0]
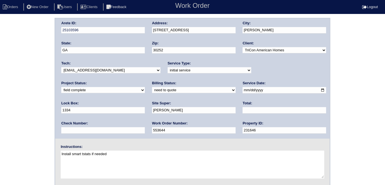
click at [152, 89] on select "need to quote quoted need to invoice invoiced paid warranty purchase order need…" at bounding box center [194, 90] width 84 height 6
select select "quoted"
click at [152, 87] on select "need to quote quoted need to invoice invoiced paid warranty purchase order need…" at bounding box center [194, 90] width 84 height 6
click at [243, 113] on input "text" at bounding box center [285, 110] width 84 height 6
type input "1667.50"
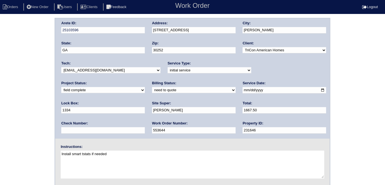
click at [25, 109] on div "Arete ID: 25103596 Address: [STREET_ADDRESS] City: [PERSON_NAME] State: [GEOGRA…" at bounding box center [192, 131] width 385 height 226
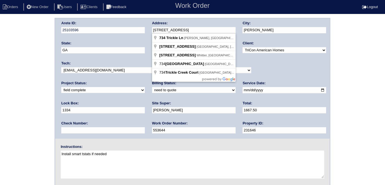
drag, startPoint x: 185, startPoint y: 32, endPoint x: 146, endPoint y: 32, distance: 39.6
click at [146, 32] on div "Arete ID: 25103596 Address: [STREET_ADDRESS] City: [PERSON_NAME] State: [GEOGRA…" at bounding box center [192, 78] width 275 height 120
click at [0, 106] on div "Arete ID: 25103596 Address: [STREET_ADDRESS] City: [PERSON_NAME] State: [GEOGRA…" at bounding box center [192, 131] width 385 height 226
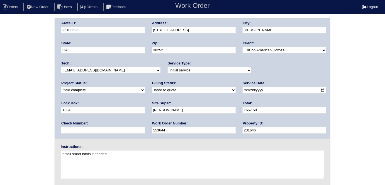
click at [0, 127] on div "Arete ID: 25103596 Address: [STREET_ADDRESS] City: [PERSON_NAME] State: [GEOGRA…" at bounding box center [192, 131] width 385 height 226
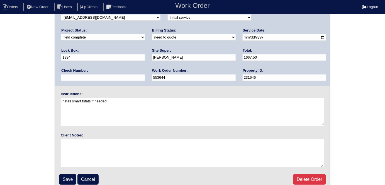
scroll to position [57, 0]
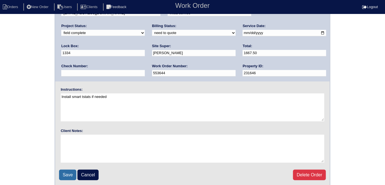
click at [68, 174] on input "Save" at bounding box center [67, 175] width 17 height 11
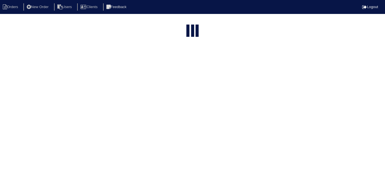
select select "15"
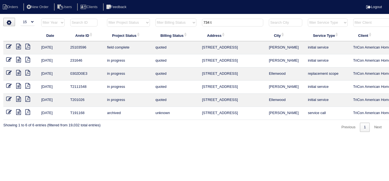
drag, startPoint x: 219, startPoint y: 22, endPoint x: 114, endPoint y: 11, distance: 105.4
click at [117, 18] on body "Orders New Order Users Clients Feedback Logout Orders New Order Users Clients M…" at bounding box center [194, 75] width 389 height 114
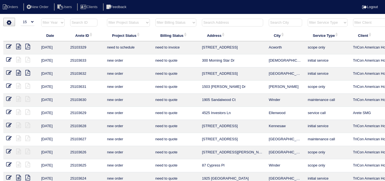
click at [224, 21] on input "text" at bounding box center [232, 23] width 61 height 8
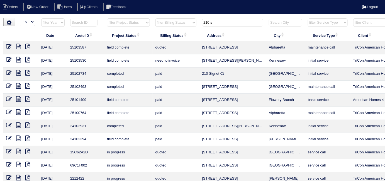
type input "210 s"
click at [8, 45] on icon at bounding box center [9, 47] width 6 height 6
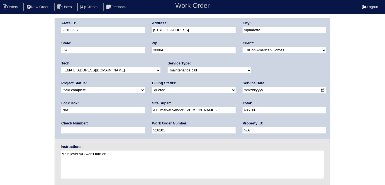
drag, startPoint x: 106, startPoint y: 87, endPoint x: 96, endPoint y: 90, distance: 10.7
click at [152, 87] on select "need to quote quoted need to invoice invoiced paid warranty purchase order need…" at bounding box center [194, 90] width 84 height 6
select select "need to invoice"
click at [152, 87] on select "need to quote quoted need to invoice invoiced paid warranty purchase order need…" at bounding box center [194, 90] width 84 height 6
drag, startPoint x: 2, startPoint y: 115, endPoint x: 25, endPoint y: 104, distance: 25.6
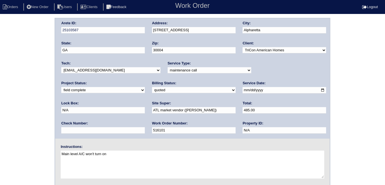
click at [1, 115] on div "Arete ID: 25103587 Address: [STREET_ADDRESS] City: [GEOGRAPHIC_DATA] State: [GE…" at bounding box center [192, 131] width 385 height 226
click at [0, 23] on div "Arete ID: 25103587 Address: [STREET_ADDRESS] City: [GEOGRAPHIC_DATA] State: [GE…" at bounding box center [192, 131] width 385 height 226
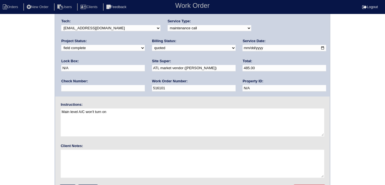
scroll to position [57, 0]
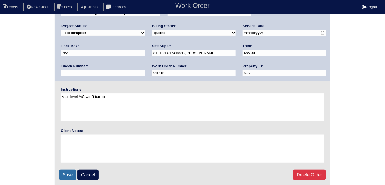
click at [65, 171] on input "Save" at bounding box center [67, 175] width 17 height 11
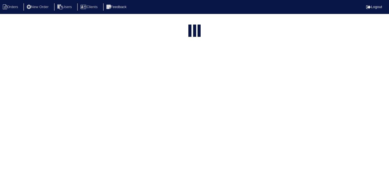
select select "15"
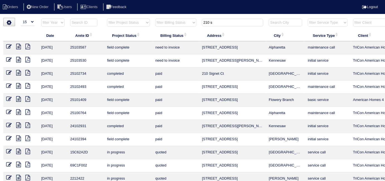
drag, startPoint x: 225, startPoint y: 24, endPoint x: 152, endPoint y: 13, distance: 73.6
click at [158, 18] on div "▼ 10 15 25 50 200 500 Search: Date Arete ID Project Status Billing Status Addre…" at bounding box center [192, 134] width 379 height 232
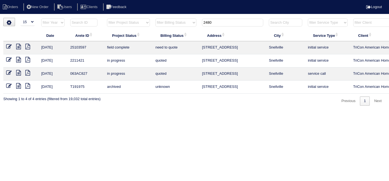
type input "2480"
click at [20, 46] on icon at bounding box center [18, 47] width 5 height 6
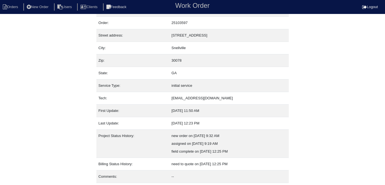
scroll to position [29, 0]
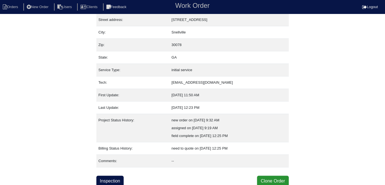
click at [131, 177] on div "Inspection Clone Order" at bounding box center [192, 181] width 193 height 11
click at [120, 180] on link "Inspection" at bounding box center [110, 181] width 28 height 11
click at [106, 177] on link "Inspection" at bounding box center [110, 181] width 28 height 11
select select "0"
select select "3"
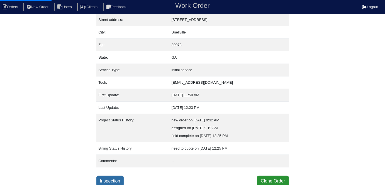
select select "Lennox"
select select "0"
select select "1"
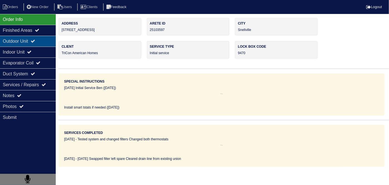
click at [25, 41] on div "Outdoor Unit" at bounding box center [28, 41] width 56 height 11
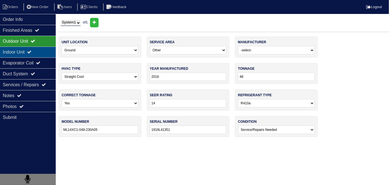
click at [26, 52] on div "Indoor Unit" at bounding box center [28, 52] width 56 height 11
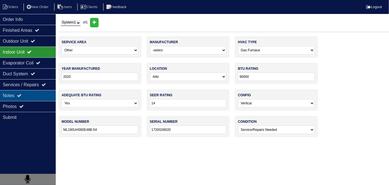
click at [25, 94] on div "Notes" at bounding box center [28, 95] width 56 height 11
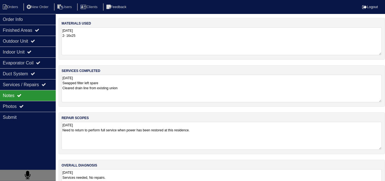
click at [159, 91] on textarea "[DATE] Swapped filter left spare Cleared drain line from existing union" at bounding box center [222, 89] width 321 height 28
click at [225, 126] on textarea "[DATE] Need to return to perform full service when power has been restored at t…" at bounding box center [222, 136] width 321 height 28
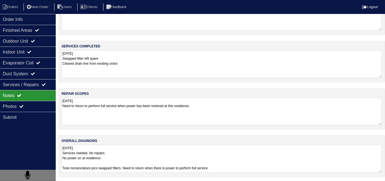
click at [232, 139] on div "overall diagnosis 10.1.25 Services needed, No repairs. No power on at residence…" at bounding box center [222, 156] width 327 height 42
click at [35, 39] on icon at bounding box center [33, 41] width 4 height 4
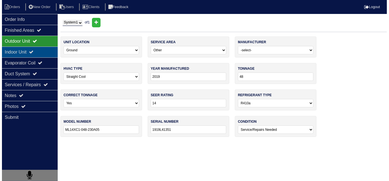
scroll to position [0, 0]
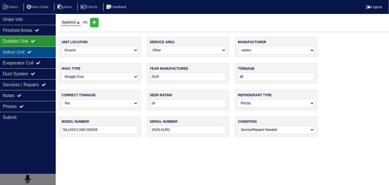
click at [32, 54] on icon at bounding box center [29, 52] width 4 height 4
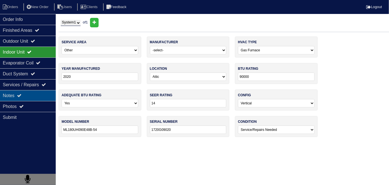
click at [30, 93] on div "Notes" at bounding box center [28, 95] width 56 height 11
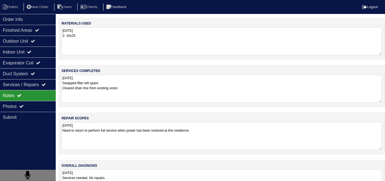
click at [18, 2] on nav "Orders New Order Users Clients Feedback Logout" at bounding box center [192, 7] width 385 height 14
click at [19, 6] on li "Orders" at bounding box center [11, 7] width 23 height 8
select select "15"
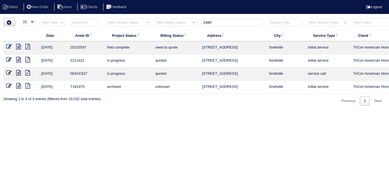
drag, startPoint x: 227, startPoint y: 26, endPoint x: 172, endPoint y: 25, distance: 54.7
click at [177, 28] on tr "filter Year -- Any Year -- 2025 2024 2023 2022 2021 2020 2019 filter Project St…" at bounding box center [244, 23] width 483 height 11
click at [27, 46] on icon at bounding box center [27, 47] width 5 height 6
click at [16, 46] on icon at bounding box center [18, 47] width 5 height 6
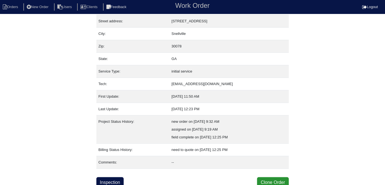
scroll to position [29, 0]
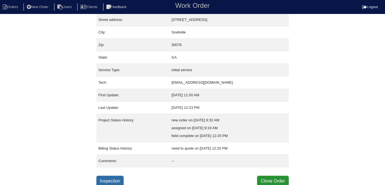
click at [106, 180] on link "Inspection" at bounding box center [110, 181] width 28 height 11
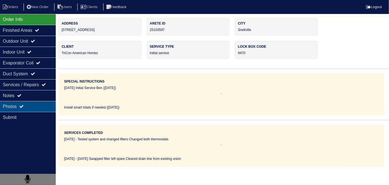
click at [20, 107] on div "Photos" at bounding box center [28, 106] width 56 height 11
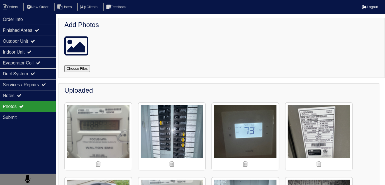
click at [83, 69] on input "file" at bounding box center [83, 68] width 39 height 7
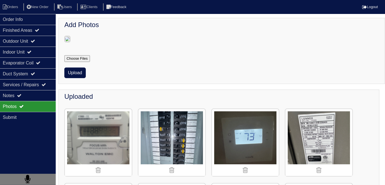
click at [76, 62] on input "file" at bounding box center [83, 58] width 39 height 7
type input "C:\fakepath\IMG_4528.JPG"
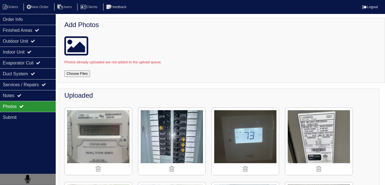
click at [81, 75] on input "file" at bounding box center [83, 73] width 39 height 7
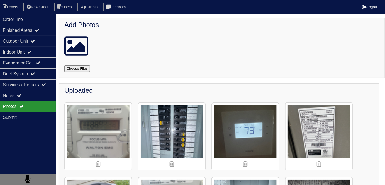
click at [82, 68] on input "file" at bounding box center [83, 68] width 39 height 7
type input "C:\fakepath\IMG_4516.JPG"
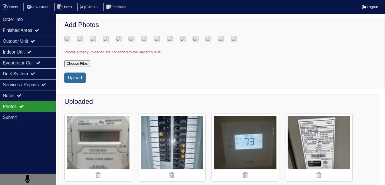
click at [69, 83] on button "Upload" at bounding box center [74, 78] width 21 height 11
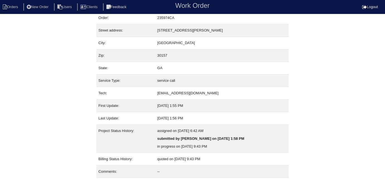
scroll to position [29, 0]
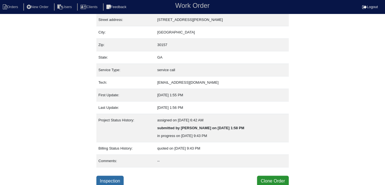
click at [104, 182] on link "Inspection" at bounding box center [110, 181] width 28 height 11
select select "0"
select select "Other"
select select "1"
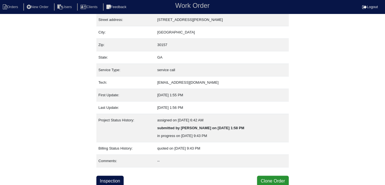
select select "0"
select select "1"
select select "0"
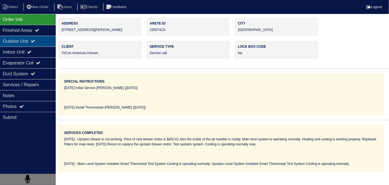
click at [38, 46] on div "Outdoor Unit" at bounding box center [28, 41] width 56 height 11
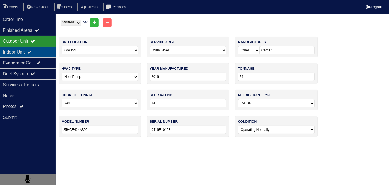
click at [36, 50] on div "Indoor Unit" at bounding box center [28, 52] width 56 height 11
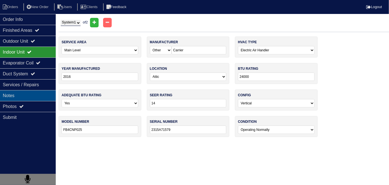
click at [38, 96] on div "Notes" at bounding box center [28, 95] width 56 height 11
type textarea "Main Level System Installed Smart Thermostat Test System Cooling is operating n…"
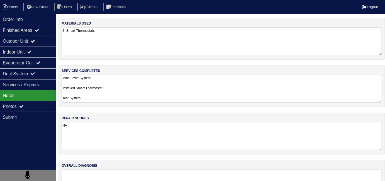
click at [141, 92] on textarea "Main Level System Installed Smart Thermostat Test System Cooling is operating n…" at bounding box center [222, 89] width 321 height 28
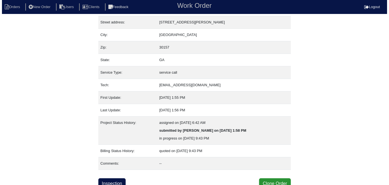
scroll to position [29, 0]
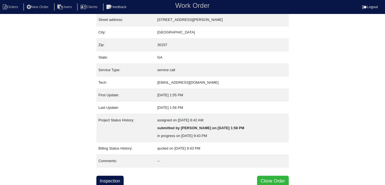
click at [270, 176] on button "Clone Order" at bounding box center [273, 181] width 32 height 11
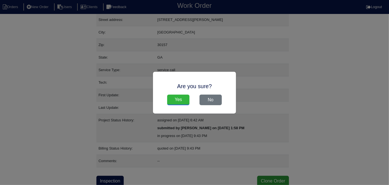
click at [174, 95] on input "Yes" at bounding box center [178, 100] width 22 height 11
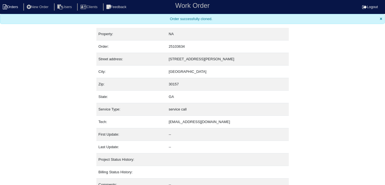
click at [5, 9] on icon at bounding box center [5, 6] width 4 height 5
select select "15"
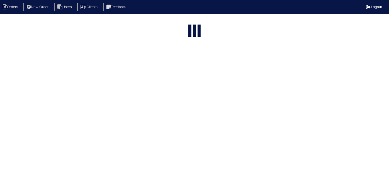
type input "83 coll"
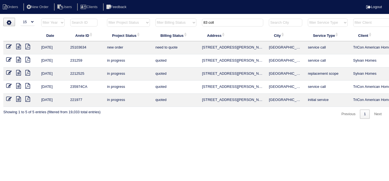
click at [6, 46] on icon at bounding box center [9, 47] width 6 height 6
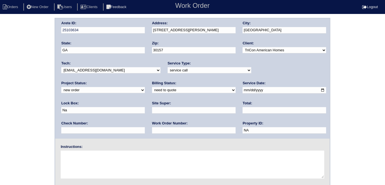
drag, startPoint x: 256, startPoint y: 91, endPoint x: 221, endPoint y: 88, distance: 34.8
click at [222, 88] on div "Arete ID: 25103634 Address: [STREET_ADDRESS][PERSON_NAME] City: [GEOGRAPHIC_DAT…" at bounding box center [192, 78] width 275 height 120
click at [120, 158] on textarea at bounding box center [193, 165] width 264 height 28
click at [120, 158] on textarea "New move in [PHONE_NUMBER]" at bounding box center [193, 165] width 264 height 28
type textarea "New move in [PHONE_NUMBER]"
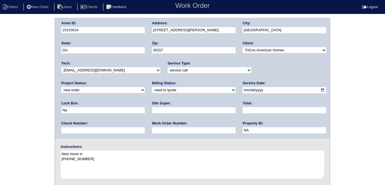
drag, startPoint x: 97, startPoint y: 154, endPoint x: 50, endPoint y: 153, distance: 47.4
click at [50, 153] on div "Arete ID: 25103634 Address: 83 Collins Run Dr City: Dallas State: GA Zip: 30157…" at bounding box center [192, 131] width 385 height 226
click at [152, 109] on input "text" at bounding box center [194, 110] width 84 height 6
type input "James House"
click at [0, 109] on div "Arete ID: 25103634 Address: 83 Collins Run Dr City: Dallas State: GA Zip: 30157…" at bounding box center [192, 131] width 385 height 226
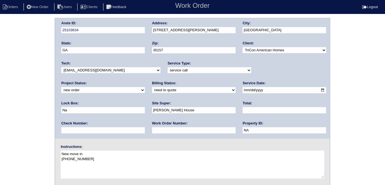
click at [141, 30] on div "Arete ID: 25103634 Address: 83 Collins Run Dr City: Dallas State: GA Zip: 30157…" at bounding box center [192, 78] width 275 height 120
drag, startPoint x: 0, startPoint y: 86, endPoint x: 4, endPoint y: 95, distance: 9.4
click at [0, 86] on div "Arete ID: 25103634 Address: 83 Collins Run Dr City: Dallas State: GA Zip: 30157…" at bounding box center [192, 131] width 385 height 226
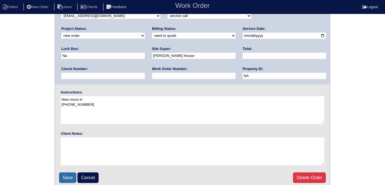
scroll to position [57, 0]
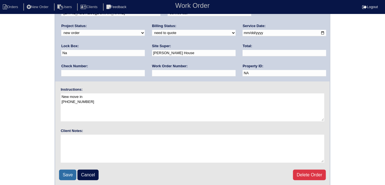
click at [65, 176] on input "Save" at bounding box center [67, 175] width 17 height 11
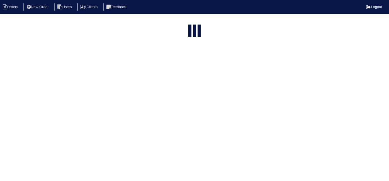
select select "15"
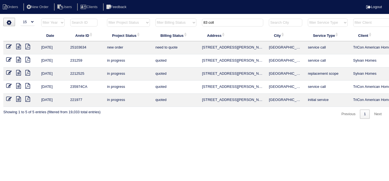
click at [18, 49] on td at bounding box center [20, 47] width 35 height 13
click at [20, 46] on icon at bounding box center [18, 47] width 5 height 6
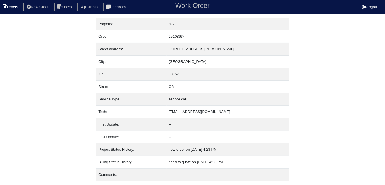
click at [8, 8] on li "Orders" at bounding box center [11, 7] width 23 height 8
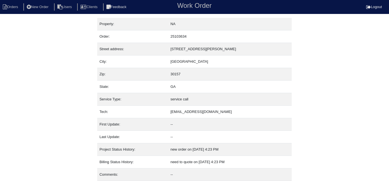
select select "15"
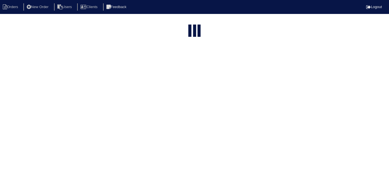
type input "83 coll"
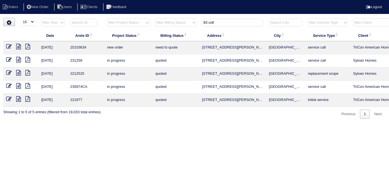
drag, startPoint x: 224, startPoint y: 22, endPoint x: 159, endPoint y: 8, distance: 66.5
click at [159, 18] on body "Orders New Order Users Clients Feedback Logout Orders New Order Users Clients M…" at bounding box center [194, 68] width 389 height 101
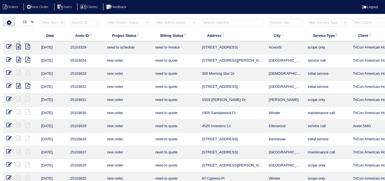
click at [211, 21] on input "text" at bounding box center [232, 23] width 61 height 8
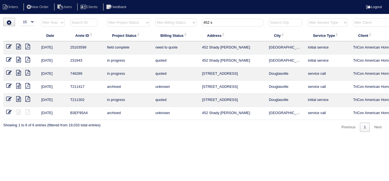
type input "452 s"
click at [18, 45] on icon at bounding box center [18, 47] width 5 height 6
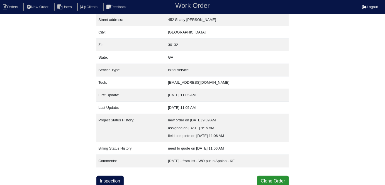
scroll to position [29, 0]
click at [112, 176] on link "Inspection" at bounding box center [110, 181] width 28 height 11
select select "0"
select select "3"
select select "Carrier"
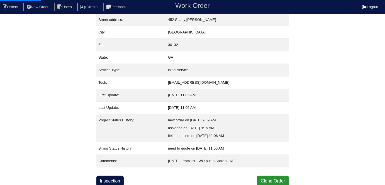
select select "1"
select select "0"
select select "1"
select select "0"
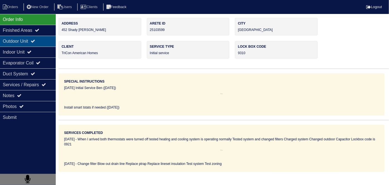
click at [39, 44] on div "Outdoor Unit" at bounding box center [28, 41] width 56 height 11
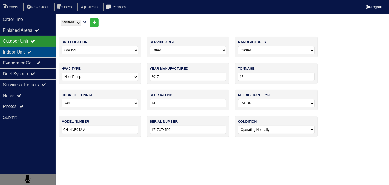
click at [32, 51] on icon at bounding box center [29, 52] width 4 height 4
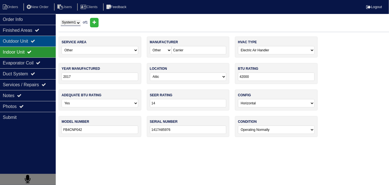
click at [29, 38] on div "Outdoor Unit" at bounding box center [28, 41] width 56 height 11
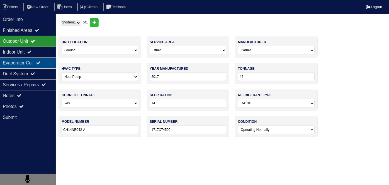
click at [33, 64] on div "Evaporator Coil" at bounding box center [28, 62] width 56 height 11
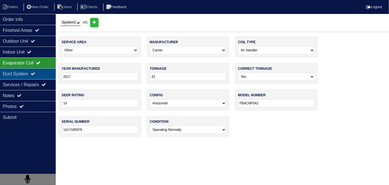
click at [33, 76] on div "Duct System" at bounding box center [28, 73] width 56 height 11
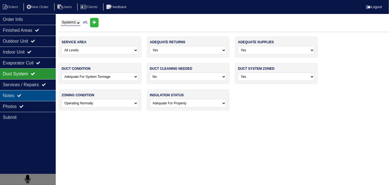
click at [32, 96] on div "Notes" at bounding box center [28, 95] width 56 height 11
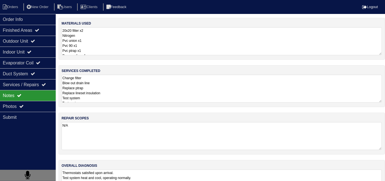
click at [118, 90] on textarea "Change filter Blow out drain line Replace ptrap Replace lineset insulation Test…" at bounding box center [222, 89] width 321 height 28
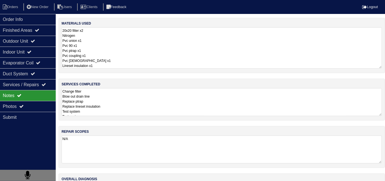
click at [193, 50] on textarea "20x20 filter x2 Nitrogen Pvc union x1 Pvc 90 x1 Pvc ptrap x1 Pvc coupling x1 Pv…" at bounding box center [222, 47] width 321 height 41
click at [210, 101] on textarea "Change filter Blow out drain line Replace ptrap Replace lineset insulation Test…" at bounding box center [222, 102] width 321 height 28
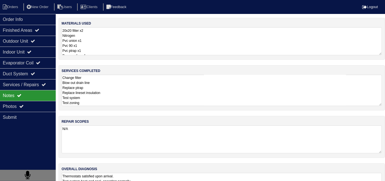
click at [141, 47] on textarea "20x20 filter x2 Nitrogen Pvc union x1 Pvc 90 x1 Pvc ptrap x1 Pvc coupling x1 Pv…" at bounding box center [222, 41] width 321 height 28
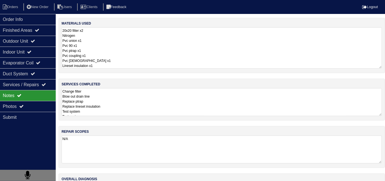
click at [159, 98] on textarea "Change filter Blow out drain line Replace ptrap Replace lineset insulation Test…" at bounding box center [222, 102] width 321 height 28
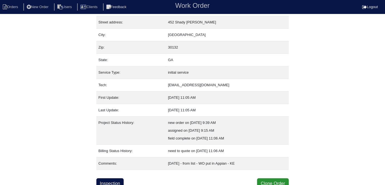
scroll to position [29, 0]
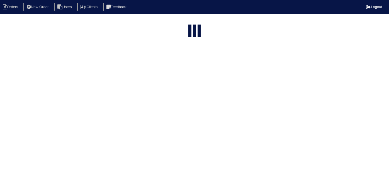
select select "15"
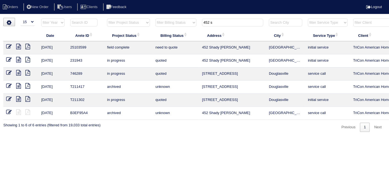
click at [10, 42] on td at bounding box center [20, 47] width 35 height 13
click at [9, 45] on icon at bounding box center [9, 47] width 6 height 6
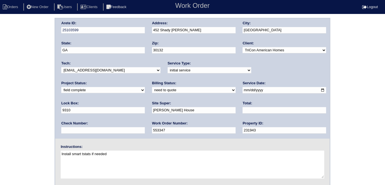
click at [152, 90] on select "need to quote quoted need to invoice invoiced paid warranty purchase order need…" at bounding box center [194, 90] width 84 height 6
select select "quoted"
click at [152, 87] on select "need to quote quoted need to invoice invoiced paid warranty purchase order need…" at bounding box center [194, 90] width 84 height 6
click at [243, 111] on input "text" at bounding box center [285, 110] width 84 height 6
type input "530.00"
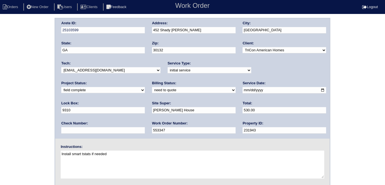
click at [37, 122] on div "Arete ID: 25103599 Address: [STREET_ADDRESS][PERSON_NAME] City: [GEOGRAPHIC_DAT…" at bounding box center [192, 131] width 385 height 226
click at [127, 29] on div "Arete ID: 25103599 Address: 452 Shady Glen City: Dallas State: GA Zip: 30132 Cl…" at bounding box center [192, 78] width 275 height 120
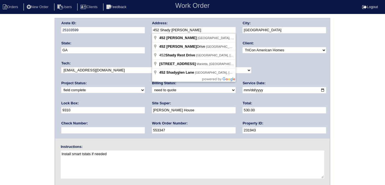
click at [29, 123] on div "Arete ID: 25103599 Address: 452 Shady Glen City: Dallas State: GA Zip: 30132 Cl…" at bounding box center [192, 131] width 385 height 226
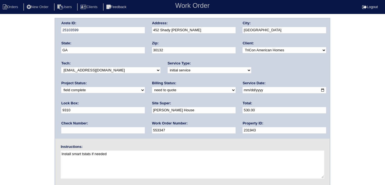
click at [37, 87] on div "Arete ID: 25103599 Address: 452 Shady Glen City: Dallas State: GA Zip: 30132 Cl…" at bounding box center [192, 131] width 385 height 226
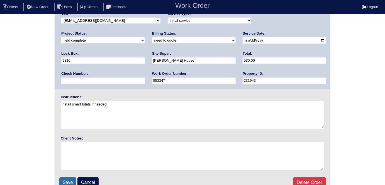
scroll to position [50, 0]
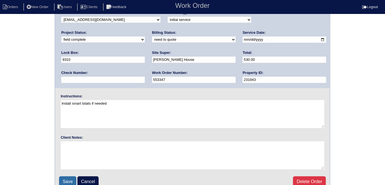
click at [70, 178] on input "Save" at bounding box center [67, 181] width 17 height 11
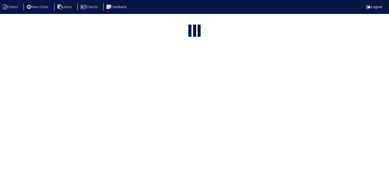
select select "15"
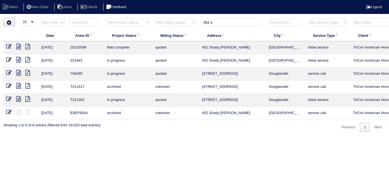
drag, startPoint x: 224, startPoint y: 23, endPoint x: 94, endPoint y: -1, distance: 132.7
click at [94, 0] on html "Orders New Order Users Clients Feedback Logout Orders New Order Users Clients M…" at bounding box center [194, 68] width 389 height 137
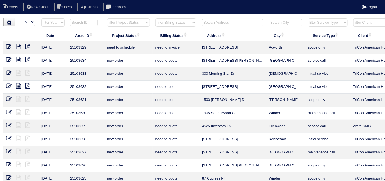
drag, startPoint x: 132, startPoint y: 22, endPoint x: 129, endPoint y: 24, distance: 3.4
click at [132, 23] on select "filter Project Status -- Any Project Status -- new order assigned in progress f…" at bounding box center [128, 22] width 43 height 8
click at [107, 18] on select "filter Project Status -- Any Project Status -- new order assigned in progress f…" at bounding box center [128, 22] width 43 height 8
select select "field complete"
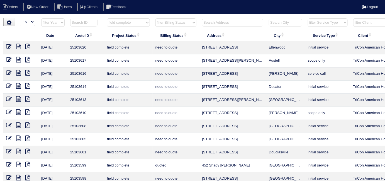
click at [163, 24] on select "filter Billing Status -- Any Billing Status -- need to quote quoted need to inv…" at bounding box center [176, 22] width 41 height 8
select select "quoted"
click at [156, 18] on select "filter Billing Status -- Any Billing Status -- need to quote quoted need to inv…" at bounding box center [176, 22] width 41 height 8
select select "field complete"
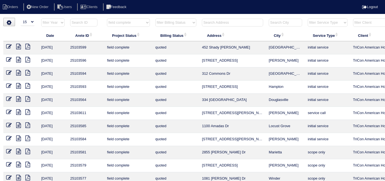
click at [170, 25] on select "filter Billing Status -- Any Billing Status -- need to quote quoted need to inv…" at bounding box center [176, 22] width 41 height 8
select select "need to quote"
click at [156, 18] on select "filter Billing Status -- Any Billing Status -- need to quote quoted need to inv…" at bounding box center [176, 22] width 41 height 8
select select "field complete"
select select "need to quote"
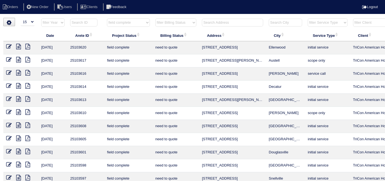
click at [125, 25] on select "filter Project Status -- Any Project Status -- new order assigned in progress f…" at bounding box center [128, 22] width 43 height 8
select select
click at [107, 18] on select "filter Project Status -- Any Project Status -- new order assigned in progress f…" at bounding box center [128, 22] width 43 height 8
select select "need to quote"
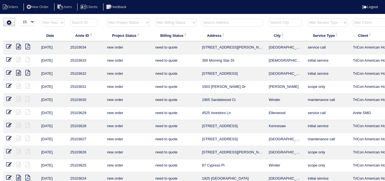
click at [166, 23] on select "filter Billing Status -- Any Billing Status -- need to quote quoted need to inv…" at bounding box center [176, 22] width 41 height 8
select select
click at [156, 18] on select "filter Billing Status -- Any Billing Status -- need to quote quoted need to inv…" at bounding box center [176, 22] width 41 height 8
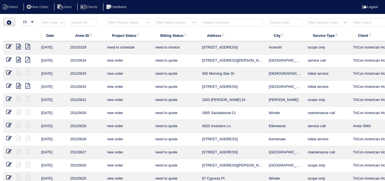
click at [245, 9] on ul "Orders New Order Users Clients Feedback" at bounding box center [192, 7] width 385 height 8
click at [219, 24] on input "text" at bounding box center [232, 23] width 61 height 8
type input "6"
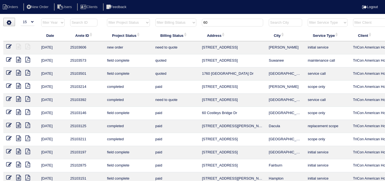
drag, startPoint x: 217, startPoint y: 20, endPoint x: 169, endPoint y: 15, distance: 48.2
click at [171, 17] on html "Orders New Order Users Clients Feedback Logout Orders New Order Users Clients M…" at bounding box center [192, 127] width 385 height 255
type input "60"
click at [9, 57] on icon at bounding box center [9, 60] width 6 height 6
